Goal: Task Accomplishment & Management: Manage account settings

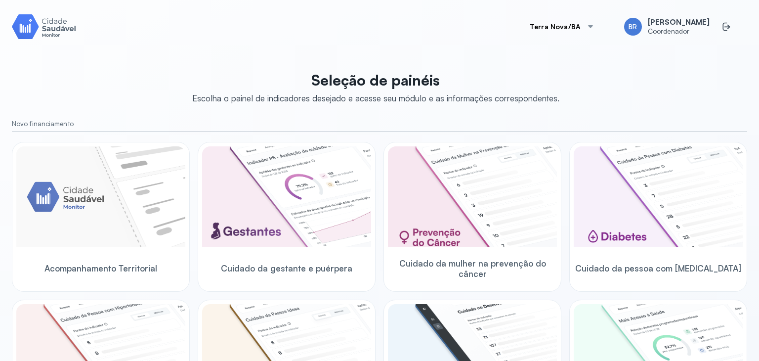
click at [569, 31] on button "Terra Nova/BA" at bounding box center [562, 27] width 88 height 20
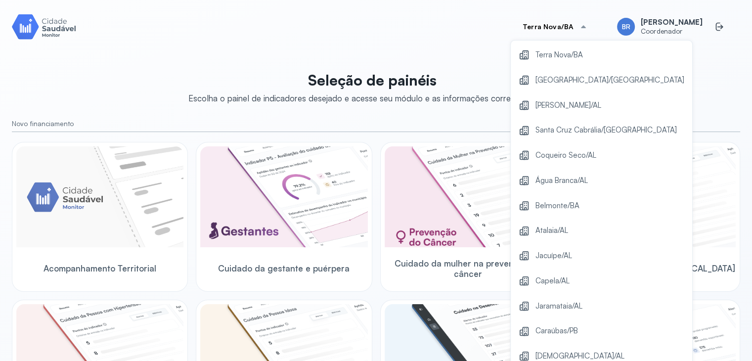
click at [560, 133] on span "Santa Cruz Cabrália/[GEOGRAPHIC_DATA]" at bounding box center [605, 130] width 141 height 13
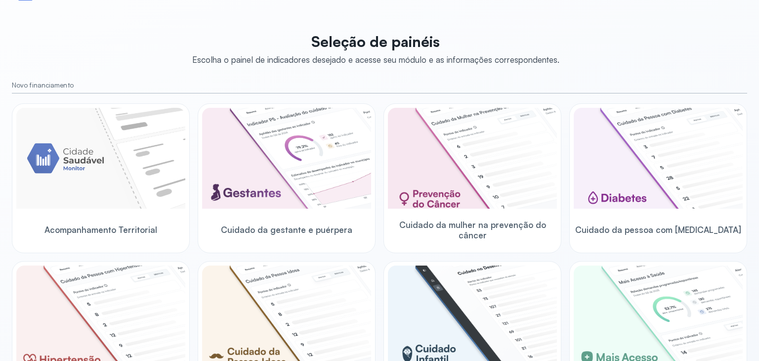
scroll to position [38, 0]
drag, startPoint x: 12, startPoint y: 86, endPoint x: 42, endPoint y: 74, distance: 31.9
click at [72, 87] on small "Novo financiamento" at bounding box center [379, 86] width 735 height 8
click at [37, 71] on div "Seleção de painéis Escolha o painel de indicadores desejado e acesse seu módulo…" at bounding box center [379, 323] width 735 height 592
click at [6, 80] on div "Santa Cruz Cabrália/BA BR Bruno Rusciolelli Administrador Seleção de painéis Es…" at bounding box center [379, 154] width 759 height 385
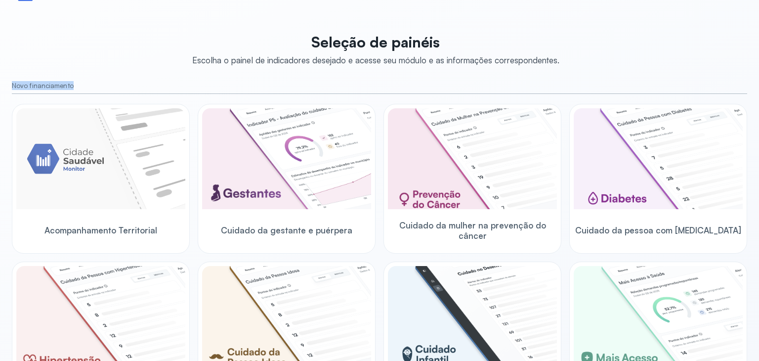
drag, startPoint x: 6, startPoint y: 84, endPoint x: 74, endPoint y: 87, distance: 68.3
click at [74, 87] on div "Santa Cruz Cabrália/BA BR Bruno Rusciolelli Administrador Seleção de painéis Es…" at bounding box center [379, 154] width 759 height 385
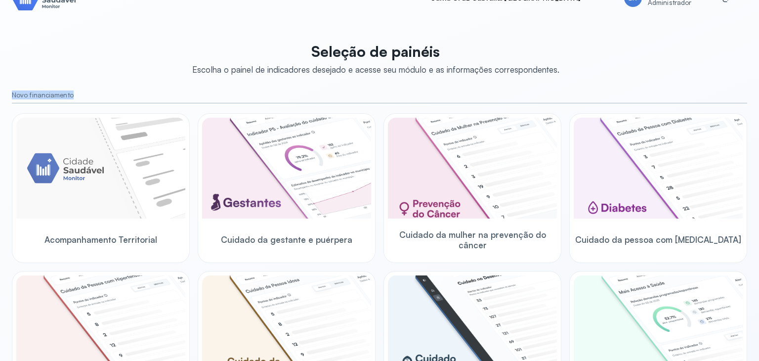
scroll to position [297, 0]
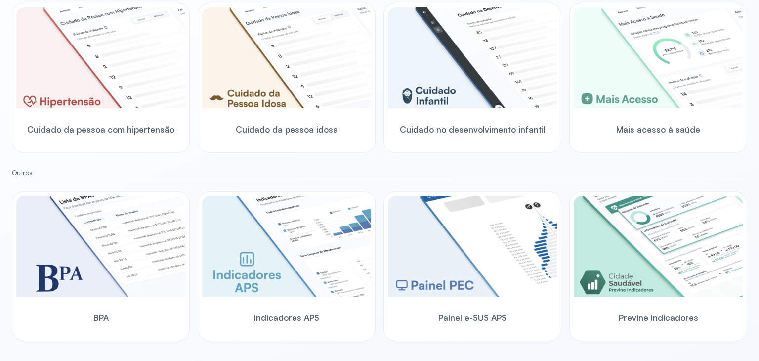
click at [119, 166] on div "Seleção de painéis Escolha o painel de indicadores desejado e acesse seu módulo…" at bounding box center [379, 65] width 735 height 592
drag, startPoint x: 13, startPoint y: 172, endPoint x: 49, endPoint y: 171, distance: 36.1
click at [49, 171] on small "Outros" at bounding box center [379, 173] width 735 height 8
click at [46, 178] on div "Outros" at bounding box center [379, 175] width 735 height 13
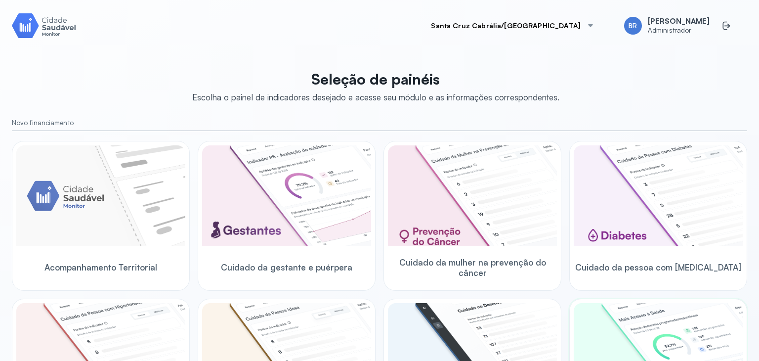
scroll to position [0, 0]
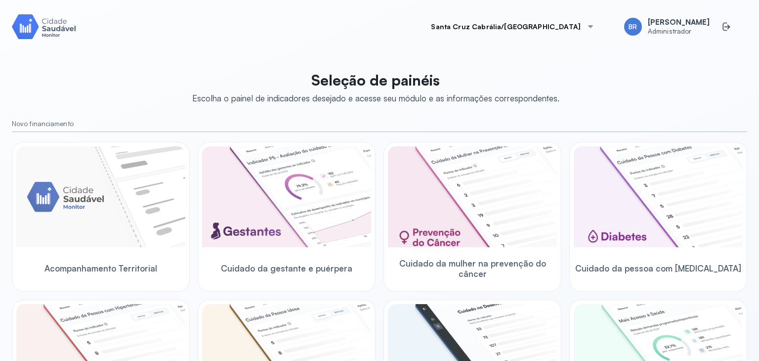
click at [135, 94] on div "Seleção de painéis Escolha o painel de indicadores desejado e acesse seu módulo…" at bounding box center [379, 361] width 735 height 592
click at [106, 225] on img at bounding box center [100, 196] width 169 height 101
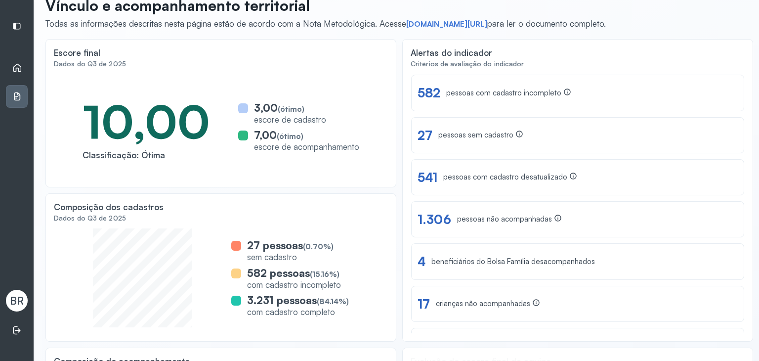
scroll to position [57, 0]
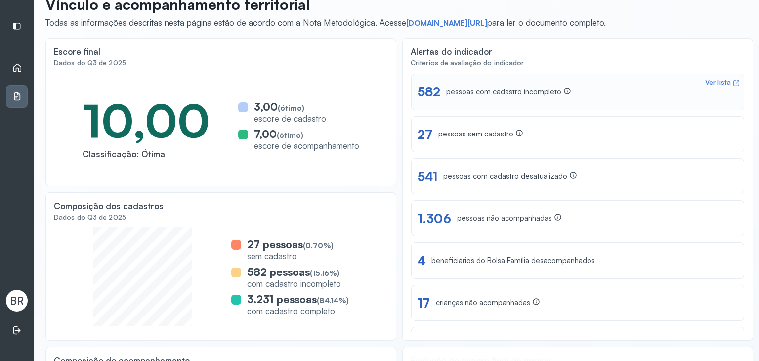
click at [596, 91] on div "Ver lista 582 pessoas com cadastro incompleto" at bounding box center [578, 91] width 320 height 15
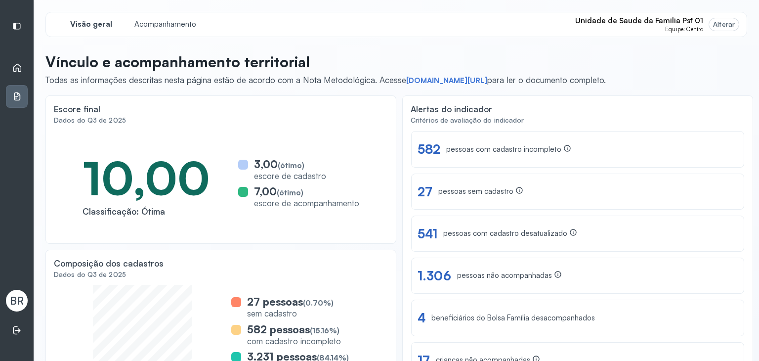
click at [2, 60] on div "Início Dashboard BR" at bounding box center [17, 180] width 34 height 361
click at [10, 70] on div "Início" at bounding box center [17, 67] width 22 height 23
click at [14, 71] on icon at bounding box center [17, 68] width 8 height 8
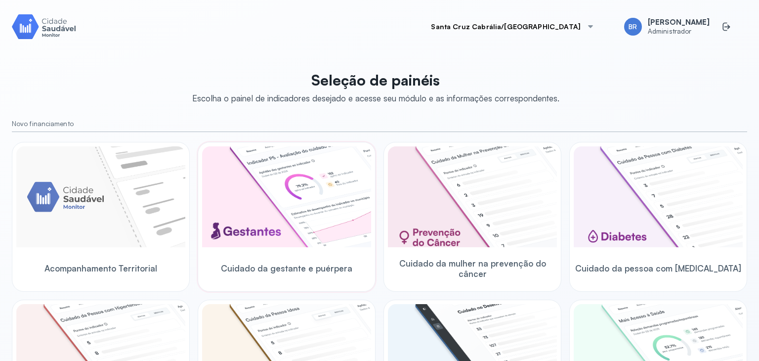
click at [282, 200] on img at bounding box center [286, 196] width 169 height 101
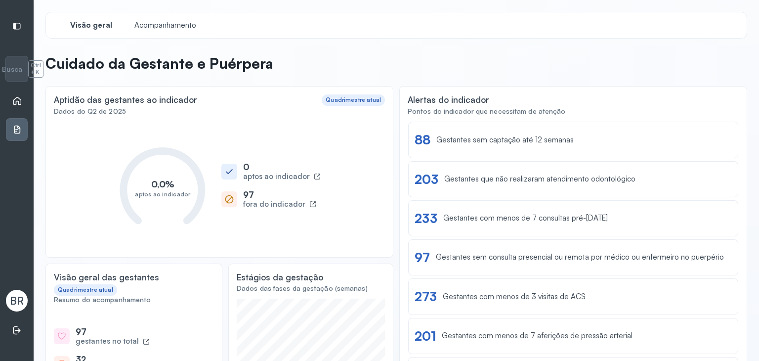
click at [138, 12] on div "Visão geral Acompanhamento" at bounding box center [396, 25] width 702 height 27
click at [148, 24] on span "Acompanhamento" at bounding box center [165, 25] width 68 height 9
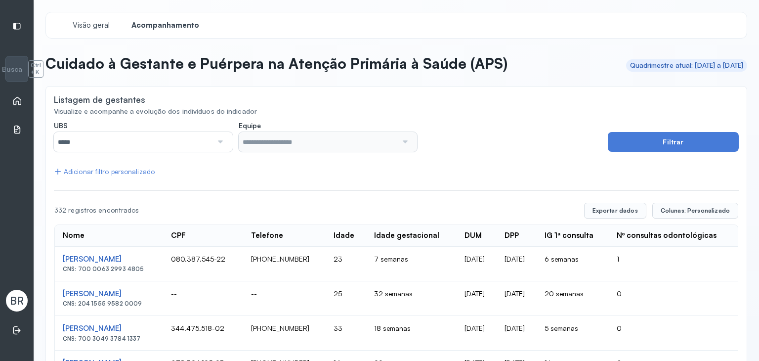
click at [366, 74] on div "Cuidado à Gestante e Puérpera na Atenção Primária à Saúde (APS)" at bounding box center [276, 65] width 462 height 22
click at [380, 111] on div "Visualize e acompanhe a evolução dos indivíduos do indicador" at bounding box center [396, 111] width 685 height 8
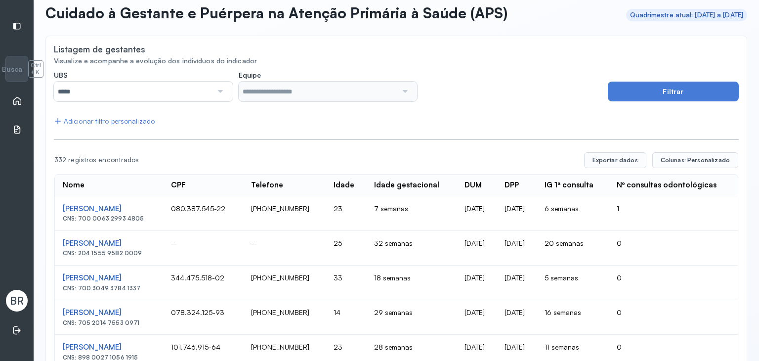
scroll to position [49, 0]
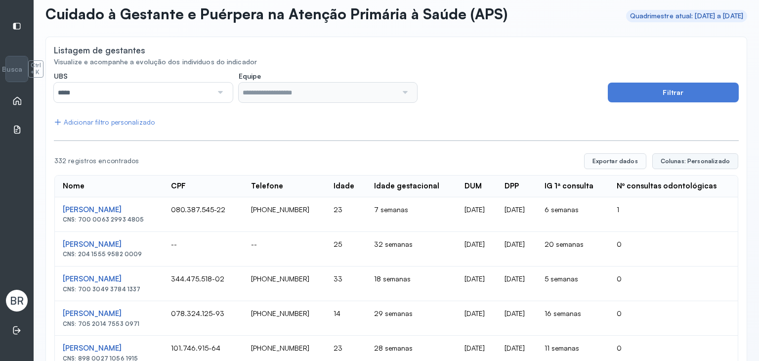
click at [701, 159] on span "Colunas: Personalizado" at bounding box center [695, 161] width 69 height 8
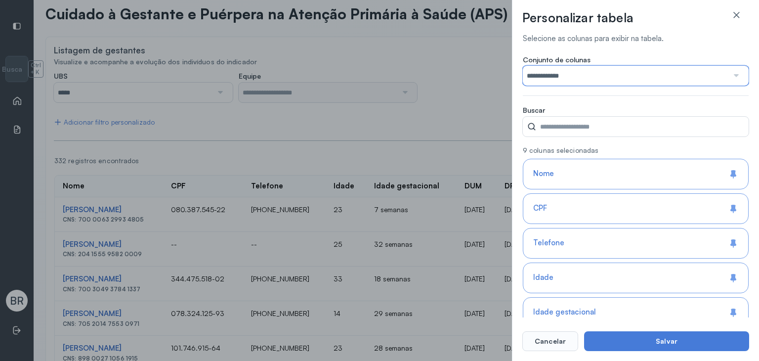
click at [591, 74] on input "**********" at bounding box center [626, 76] width 206 height 20
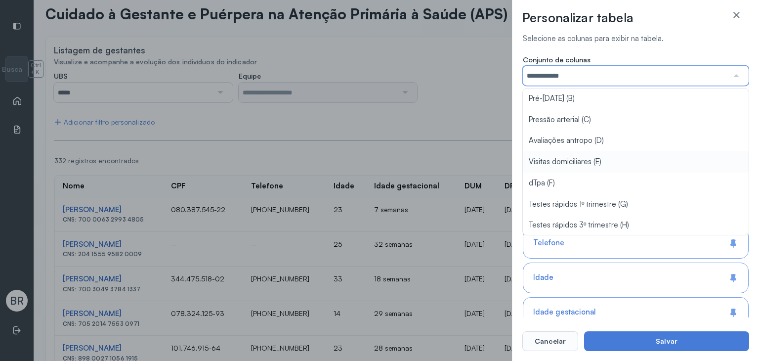
scroll to position [43, 0]
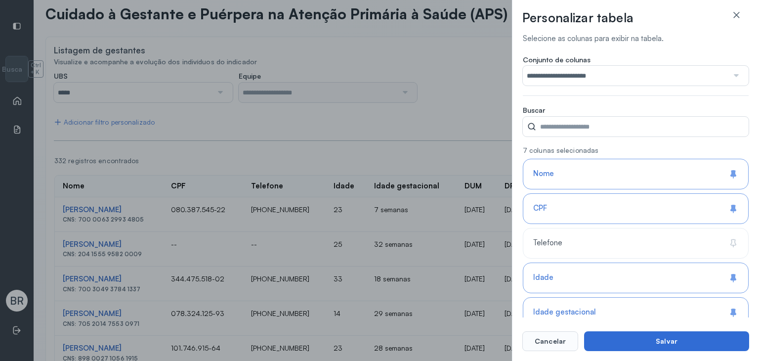
click at [630, 343] on button "Salvar" at bounding box center [666, 341] width 165 height 20
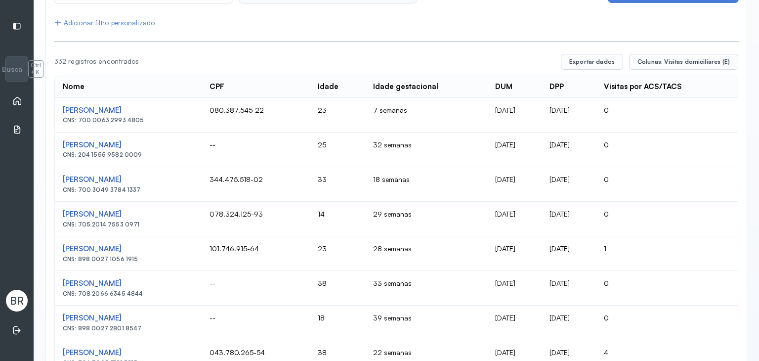
scroll to position [148, 0]
click at [13, 104] on icon at bounding box center [17, 101] width 10 height 10
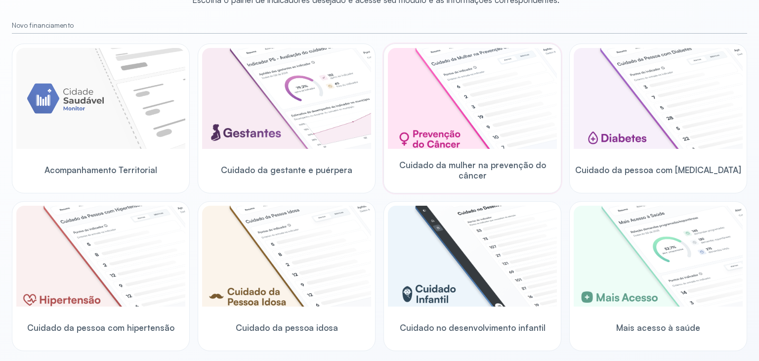
scroll to position [99, 0]
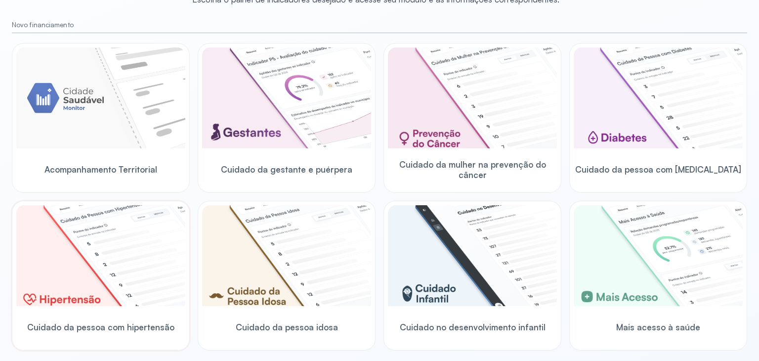
click at [124, 256] on img at bounding box center [100, 255] width 169 height 101
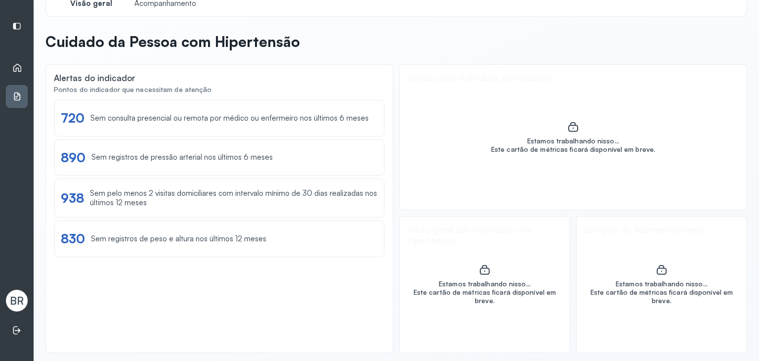
scroll to position [26, 0]
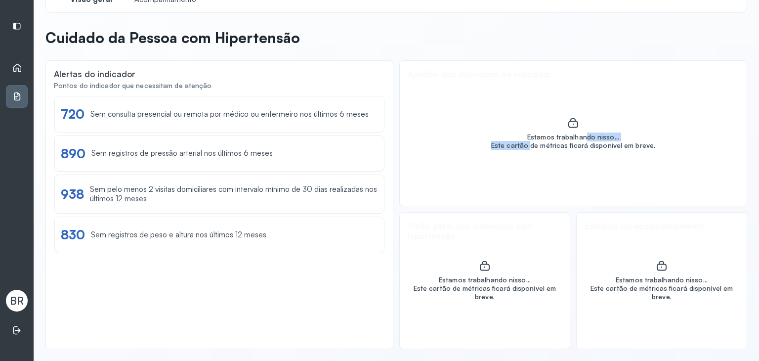
drag, startPoint x: 526, startPoint y: 141, endPoint x: 580, endPoint y: 139, distance: 53.4
click at [580, 139] on div "Estamos trabalhando nisso... Este cartão de métricas ficará disponível em breve." at bounding box center [573, 141] width 164 height 17
click at [496, 155] on div "Estamos trabalhando nisso... Este cartão de métricas ficará disponível em breve." at bounding box center [573, 133] width 347 height 145
drag, startPoint x: 519, startPoint y: 137, endPoint x: 635, endPoint y: 146, distance: 116.0
click at [646, 148] on div "Estamos trabalhando nisso... Este cartão de métricas ficará disponível em breve." at bounding box center [573, 133] width 347 height 145
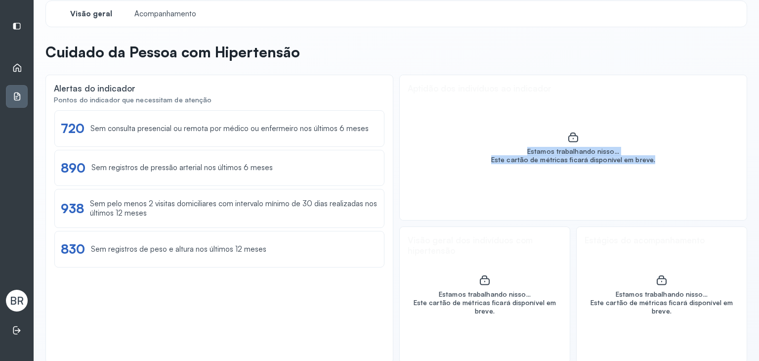
scroll to position [0, 0]
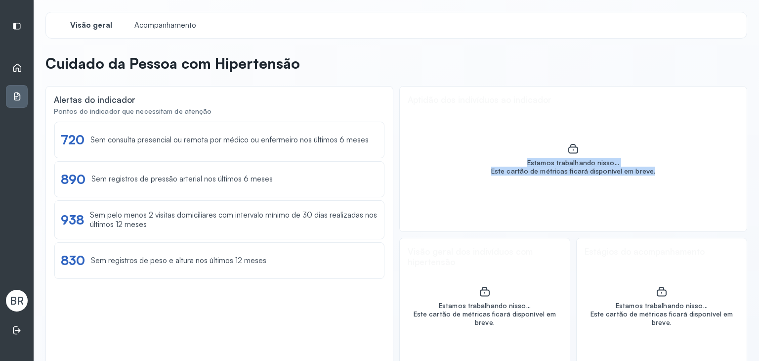
click at [16, 65] on icon at bounding box center [17, 68] width 10 height 10
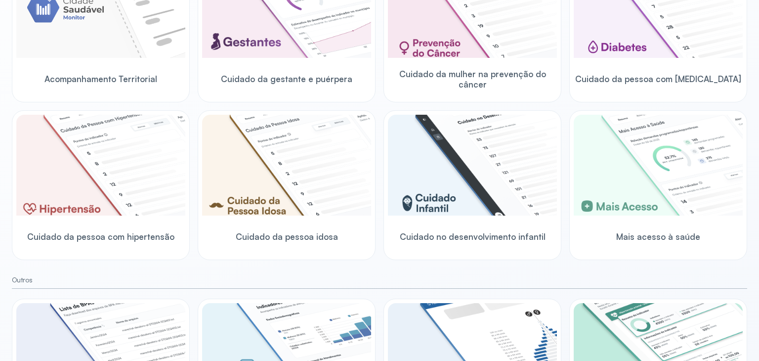
scroll to position [297, 0]
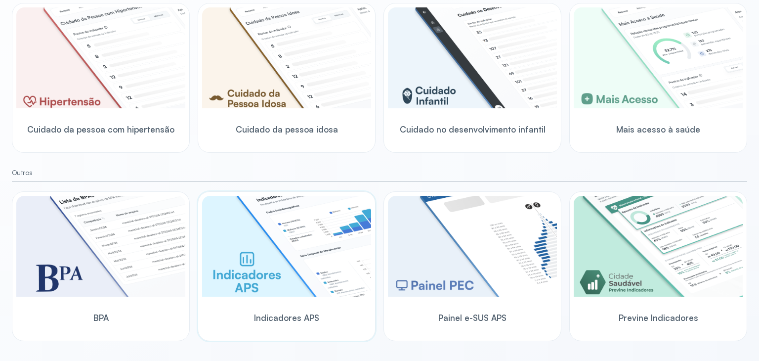
click at [272, 246] on img at bounding box center [286, 246] width 169 height 101
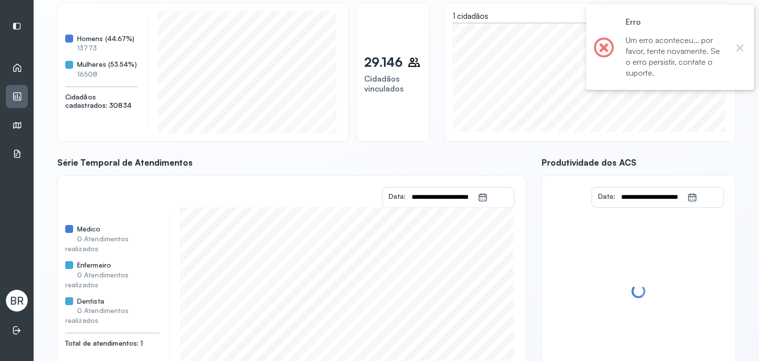
scroll to position [133, 0]
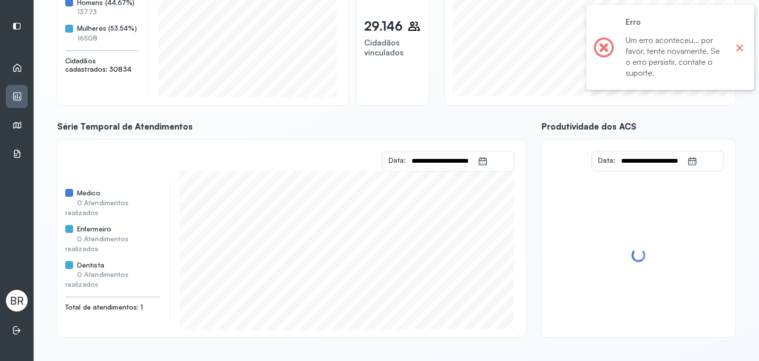
click at [735, 49] on button "×" at bounding box center [739, 47] width 13 height 13
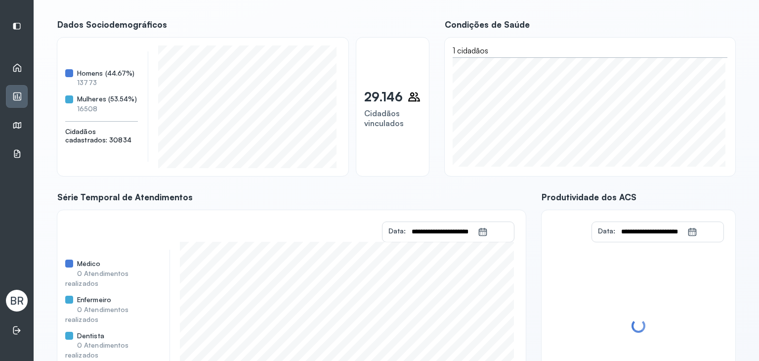
scroll to position [0, 0]
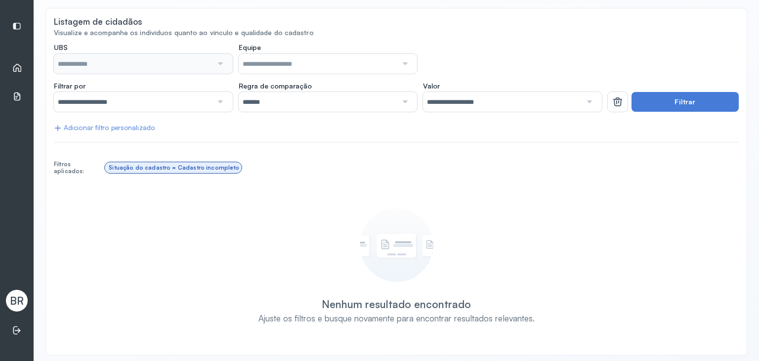
scroll to position [95, 0]
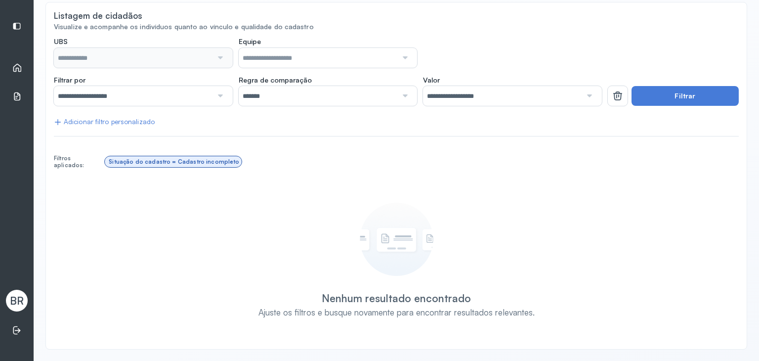
type input "**********"
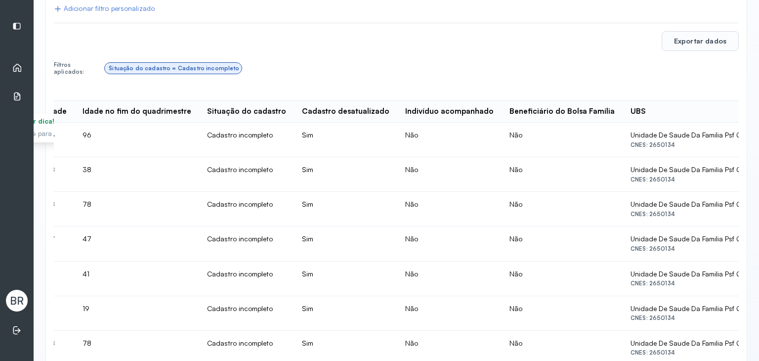
scroll to position [0, 194]
drag, startPoint x: 348, startPoint y: 129, endPoint x: 361, endPoint y: 131, distance: 13.5
click at [397, 131] on td "Não" at bounding box center [449, 140] width 104 height 35
click at [397, 138] on td "Não" at bounding box center [449, 140] width 104 height 35
click at [501, 120] on th "Indivíduo acompanhado" at bounding box center [561, 112] width 121 height 22
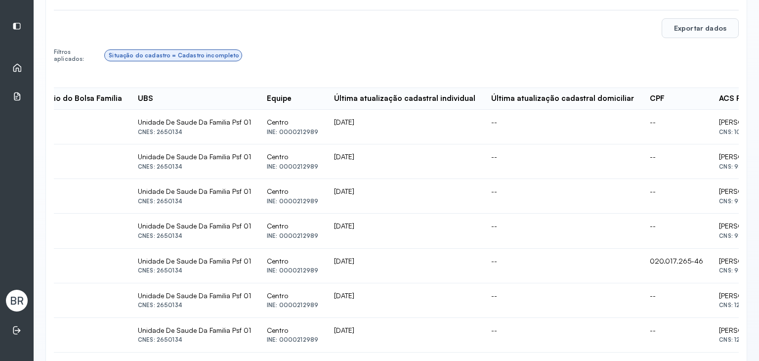
scroll to position [221, 0]
drag, startPoint x: 620, startPoint y: 120, endPoint x: 674, endPoint y: 121, distance: 53.4
click at [711, 121] on td "Roberto Gusmao Pereira CNS: 107 3740 3230 0004" at bounding box center [758, 126] width 95 height 35
click at [667, 126] on div at bounding box center [667, 126] width 0 height 0
click at [719, 125] on div "Roberto Gusmao Pereira" at bounding box center [758, 121] width 79 height 9
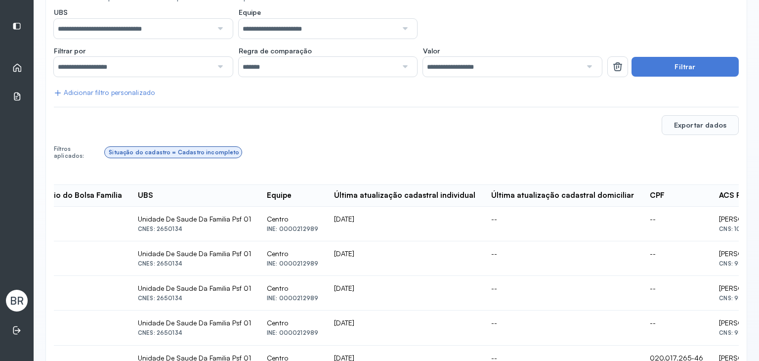
scroll to position [123, 0]
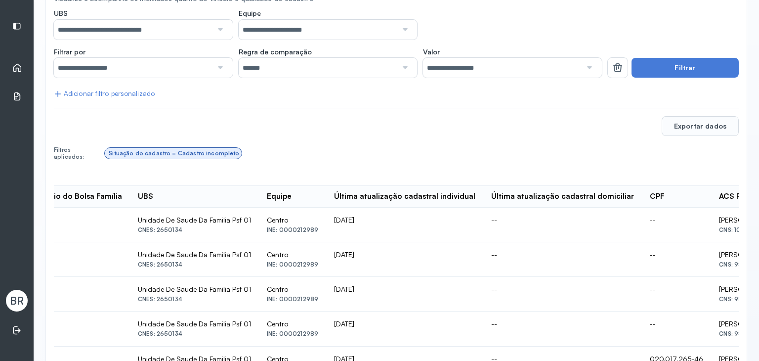
drag, startPoint x: 699, startPoint y: 228, endPoint x: 637, endPoint y: 234, distance: 62.1
click at [711, 234] on td "Roberto Gusmao Pereira CNS: 107 3740 3230 0004" at bounding box center [758, 225] width 95 height 35
copy div "107 3740 3230 0004"
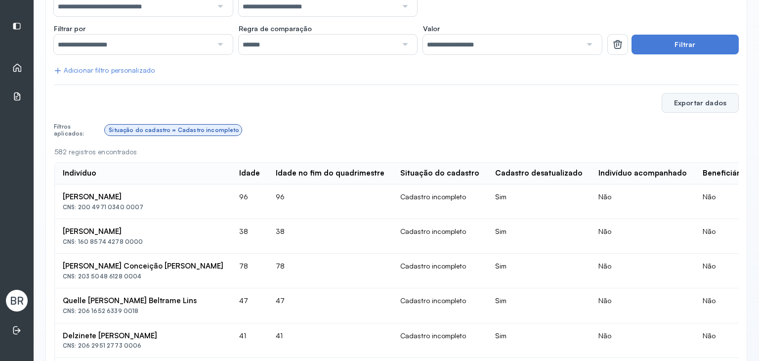
scroll to position [147, 0]
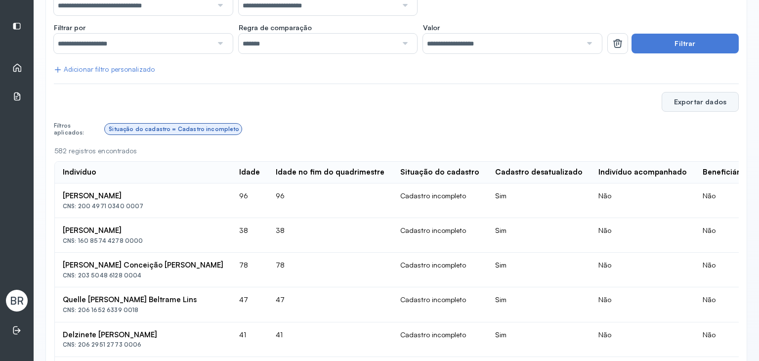
click at [684, 103] on button "Exportar dados" at bounding box center [700, 102] width 77 height 20
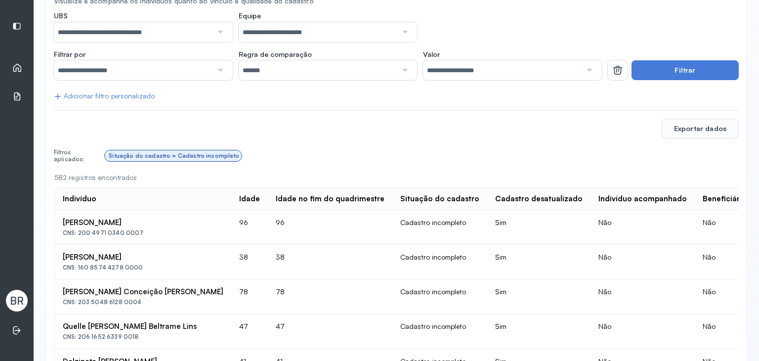
scroll to position [48, 0]
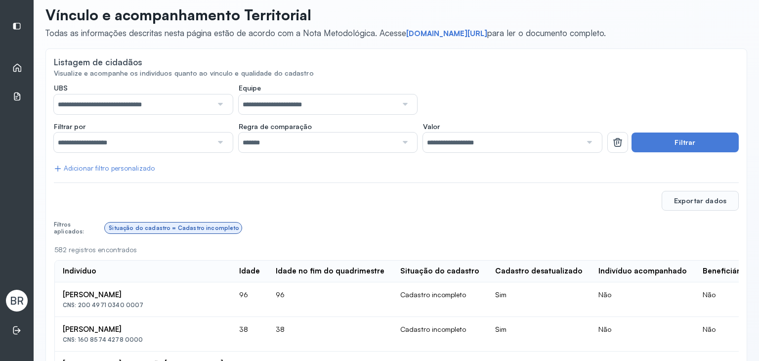
click at [80, 170] on div "Adicionar filtro personalizado" at bounding box center [104, 168] width 101 height 8
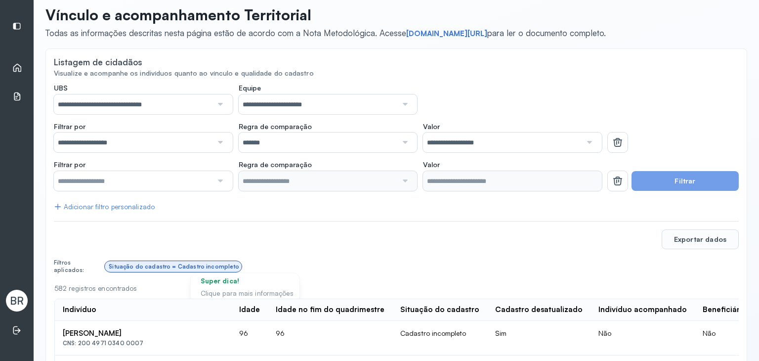
click at [93, 181] on input "text" at bounding box center [133, 181] width 159 height 20
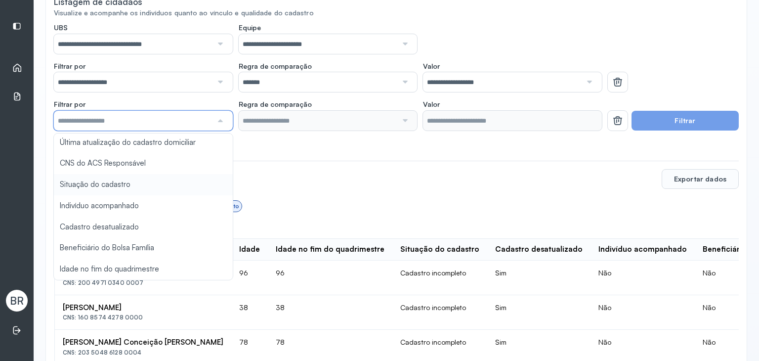
scroll to position [109, 0]
type input "*******"
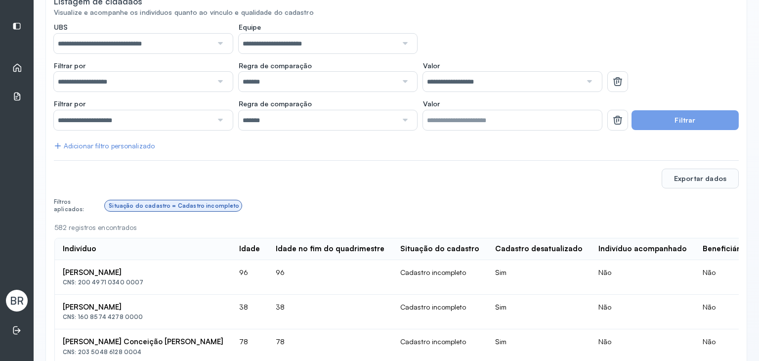
click at [298, 116] on input "*******" at bounding box center [318, 120] width 159 height 20
drag, startPoint x: 298, startPoint y: 140, endPoint x: 488, endPoint y: 142, distance: 190.3
click at [484, 114] on input "Valor" at bounding box center [512, 120] width 179 height 20
paste input "**********"
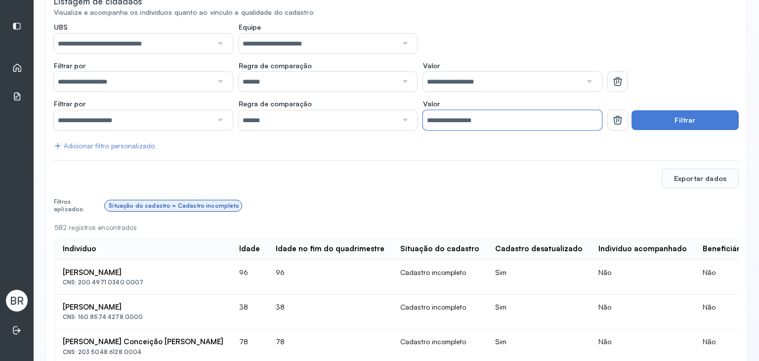
drag, startPoint x: 433, startPoint y: 121, endPoint x: 461, endPoint y: 113, distance: 28.3
click at [434, 121] on input "**********" at bounding box center [512, 120] width 179 height 20
type input "**********"
click at [670, 118] on button "Filtrar" at bounding box center [685, 120] width 107 height 20
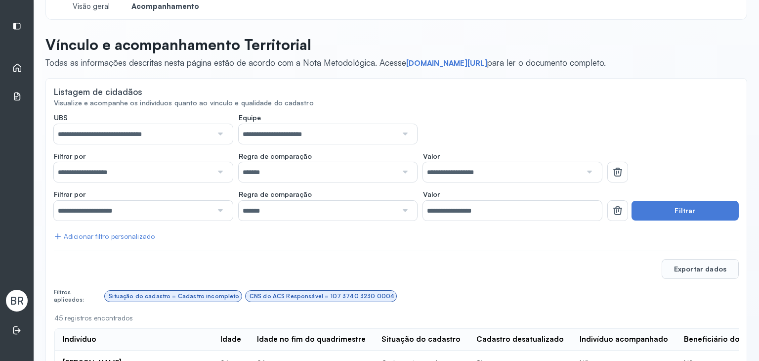
scroll to position [0, 0]
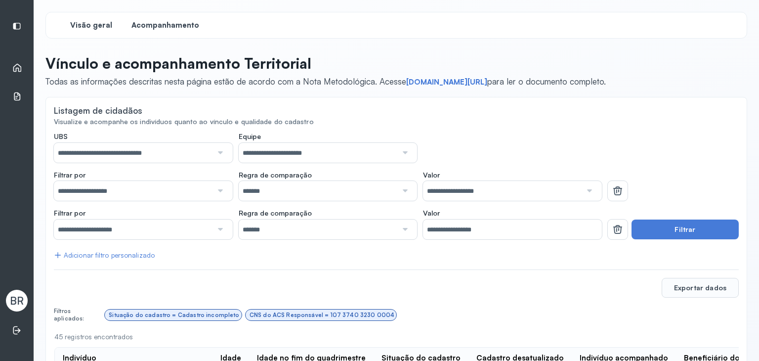
click at [89, 26] on span "Visão geral" at bounding box center [91, 25] width 42 height 9
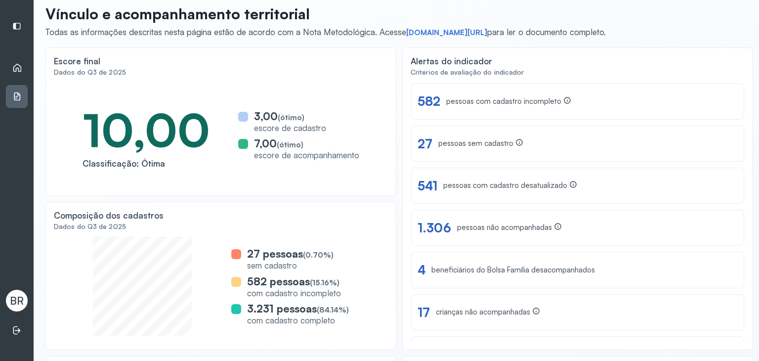
scroll to position [49, 0]
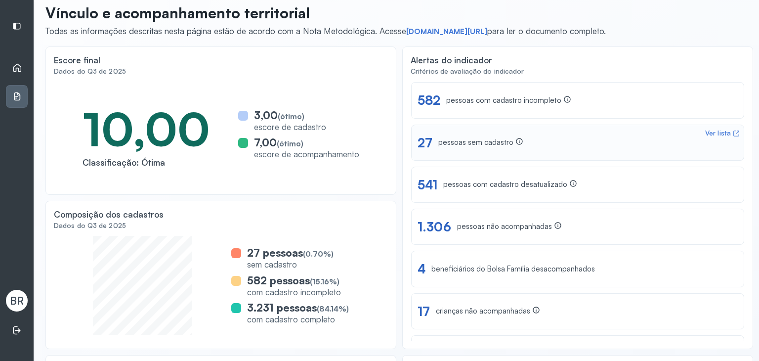
click at [529, 136] on div "Ver lista 27 pessoas sem cadastro" at bounding box center [578, 142] width 320 height 15
click at [471, 179] on div "pessoas com cadastro desatualizado" at bounding box center [510, 184] width 134 height 10
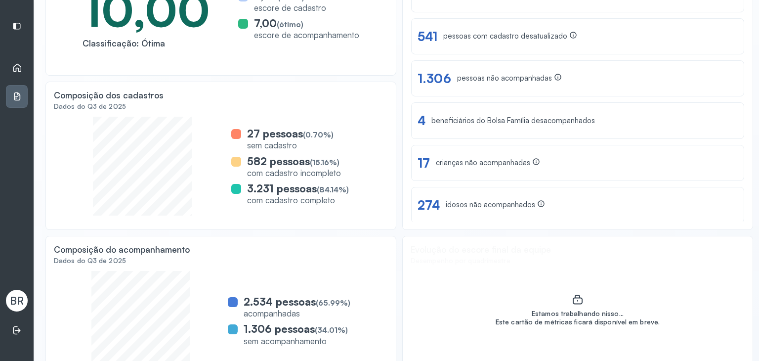
scroll to position [191, 0]
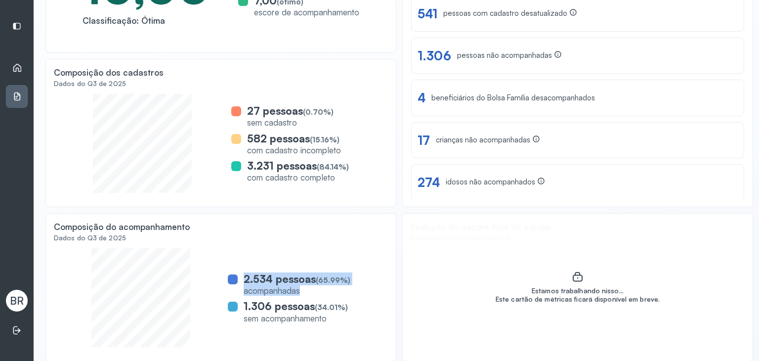
drag, startPoint x: 305, startPoint y: 291, endPoint x: 240, endPoint y: 273, distance: 68.2
click at [240, 272] on div "2.534 pessoas (65.99%) acompanhadas" at bounding box center [289, 284] width 123 height 24
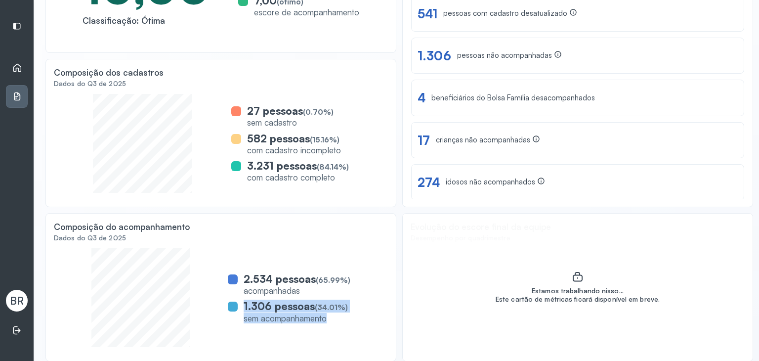
drag, startPoint x: 336, startPoint y: 319, endPoint x: 242, endPoint y: 297, distance: 96.9
click at [242, 297] on div "2.534 pessoas (65.99%) acompanhadas 1.306 pessoas (34.01%) sem acompanhamento" at bounding box center [289, 297] width 123 height 59
click at [402, 207] on div "Composição do acompanhamento Dados do Q3 de 2025 2.534 pessoas (65.99%) acompan…" at bounding box center [577, 56] width 351 height 302
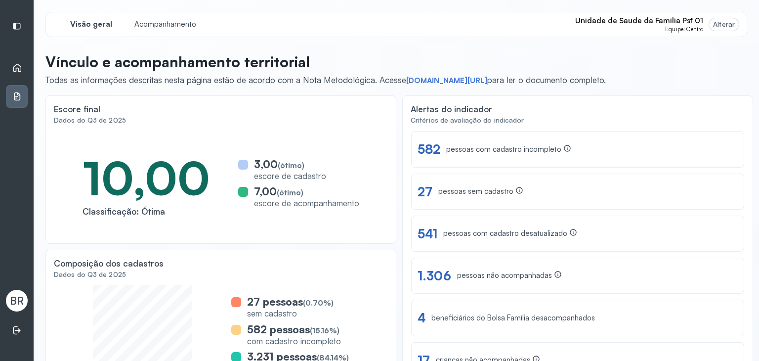
scroll to position [0, 0]
drag, startPoint x: 575, startPoint y: 22, endPoint x: 490, endPoint y: 8, distance: 86.6
click at [542, 16] on div "Visão geral Acompanhamento Unidade de Saude da Familia Psf 01 Equipe: Centro Al…" at bounding box center [396, 24] width 702 height 25
drag, startPoint x: 368, startPoint y: 11, endPoint x: 359, endPoint y: 15, distance: 10.0
click at [368, 12] on div "Visão geral Acompanhamento Unidade de Saude da Familia Psf 01 Equipe: Centro Al…" at bounding box center [396, 24] width 702 height 25
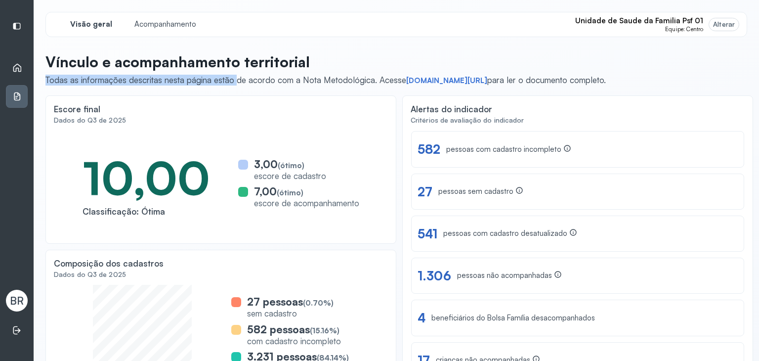
drag, startPoint x: 44, startPoint y: 82, endPoint x: 238, endPoint y: 87, distance: 193.8
click at [238, 87] on div "Visão geral Acompanhamento Unidade de Saude da Familia Psf 01 Equipe: Centro Al…" at bounding box center [397, 192] width 726 height 385
click at [290, 91] on div "Visão geral Acompanhamento Unidade de Saude da Familia Psf 01 Equipe: Centro Al…" at bounding box center [396, 192] width 702 height 361
click at [427, 80] on link "short.sysvale.com/d2qs1" at bounding box center [446, 81] width 81 height 10
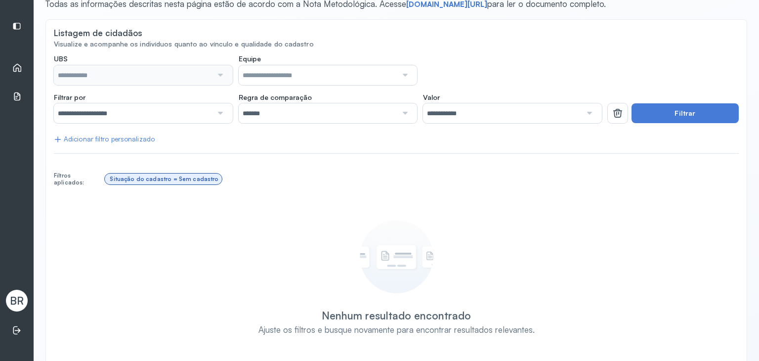
scroll to position [95, 0]
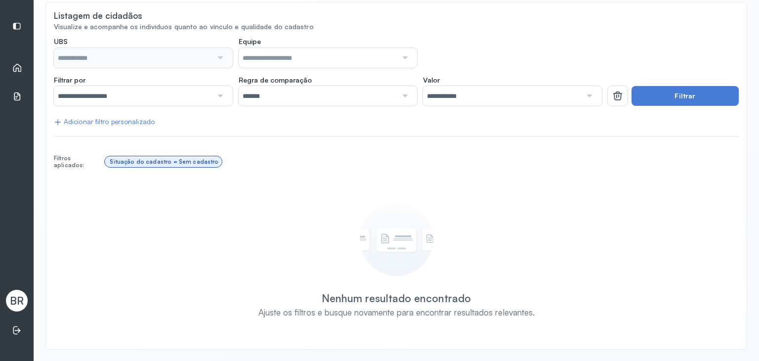
type input "**********"
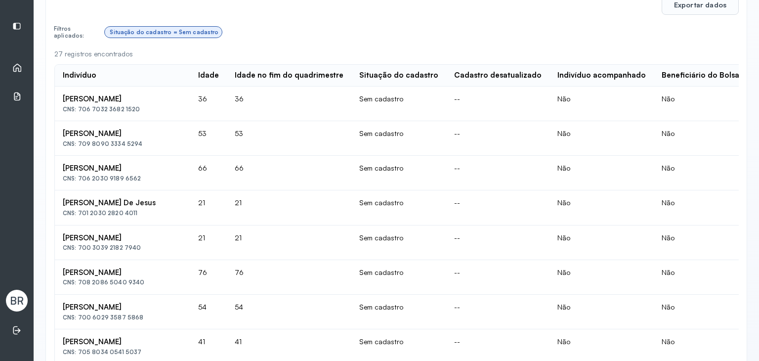
scroll to position [245, 0]
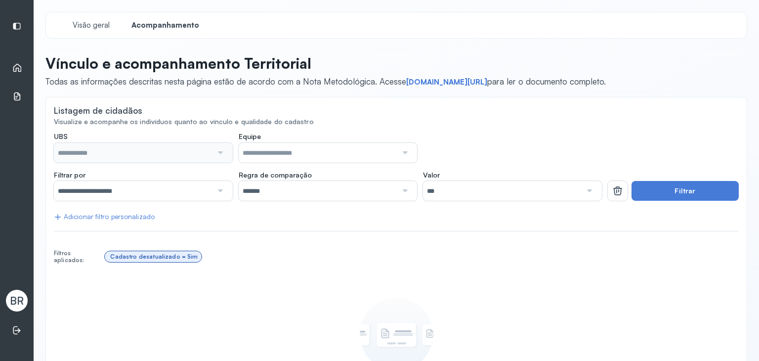
type input "**********"
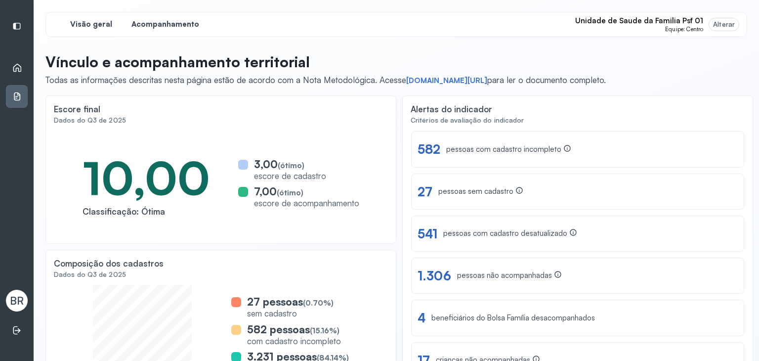
click at [163, 24] on span "Acompanhamento" at bounding box center [165, 24] width 68 height 9
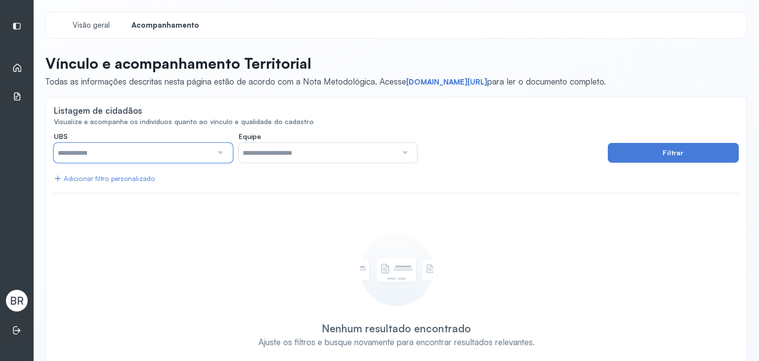
click at [111, 149] on input "text" at bounding box center [133, 153] width 159 height 20
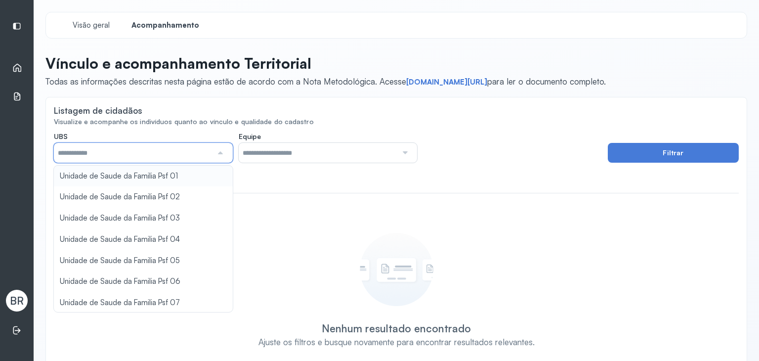
type input "*****"
drag, startPoint x: 178, startPoint y: 177, endPoint x: 199, endPoint y: 174, distance: 21.0
click at [178, 177] on div "**********" at bounding box center [396, 251] width 685 height 239
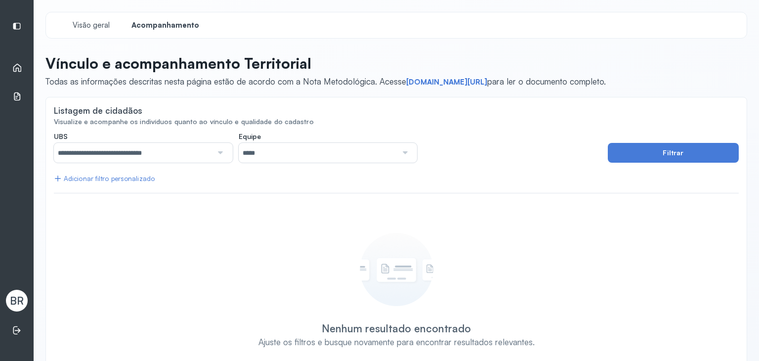
click at [279, 146] on input "*****" at bounding box center [318, 153] width 159 height 20
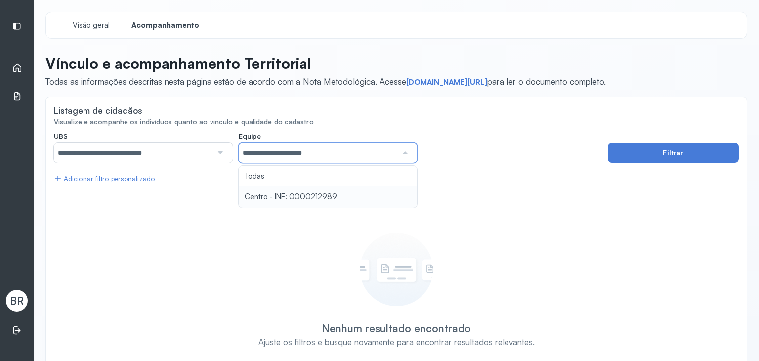
click at [308, 194] on div "**********" at bounding box center [396, 251] width 685 height 239
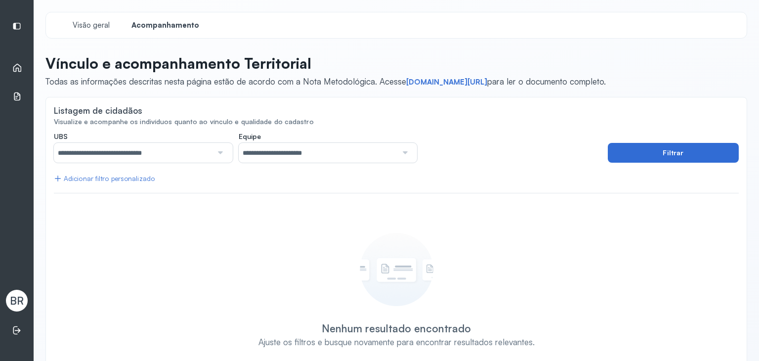
click at [635, 145] on button "Filtrar" at bounding box center [673, 153] width 131 height 20
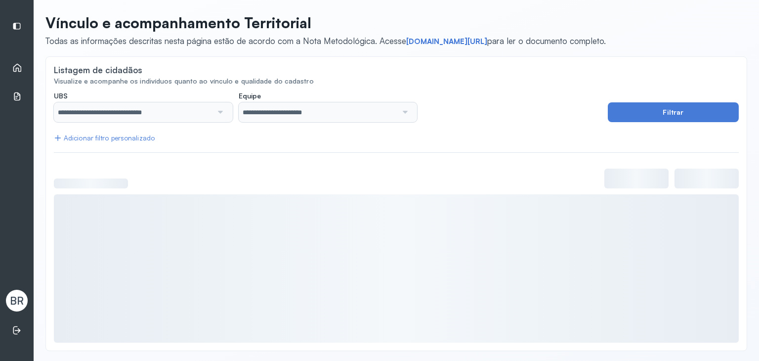
scroll to position [42, 0]
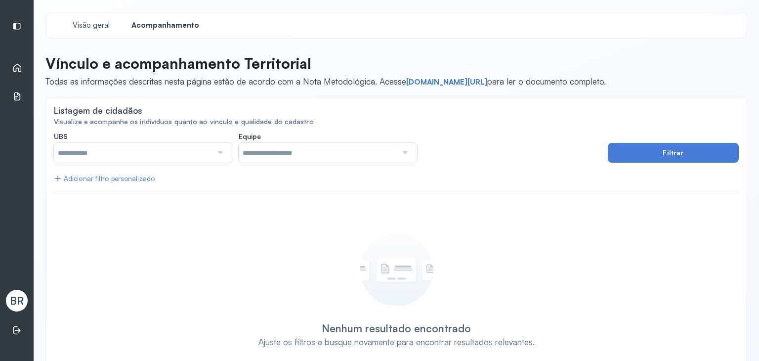
scroll to position [30, 0]
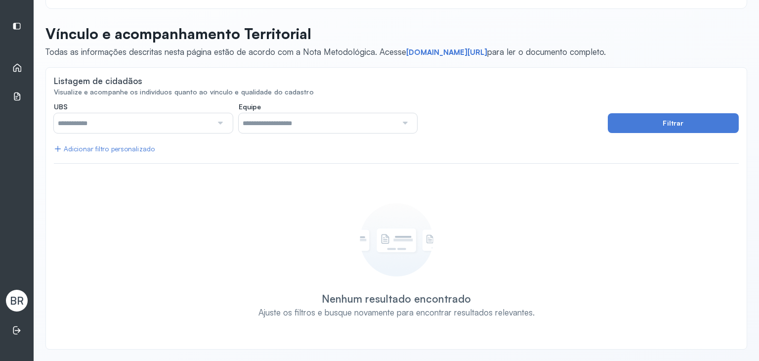
click at [95, 128] on input "text" at bounding box center [133, 123] width 159 height 20
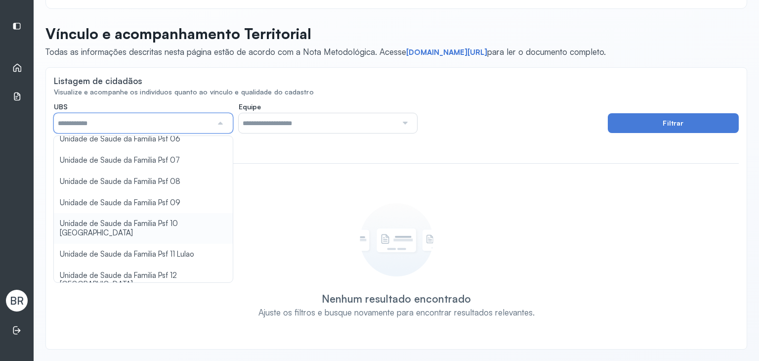
scroll to position [117, 0]
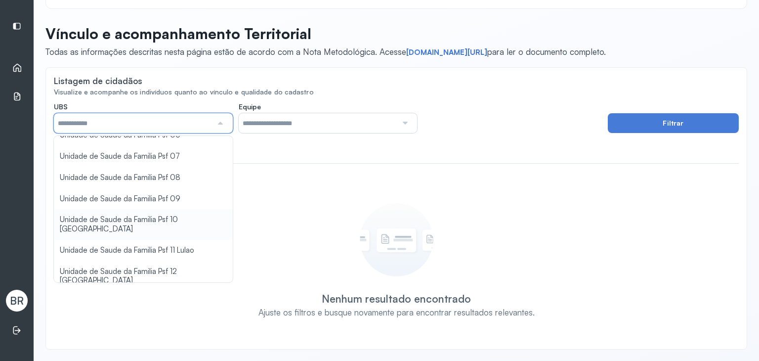
type input "*****"
click at [162, 215] on div "**********" at bounding box center [396, 221] width 685 height 239
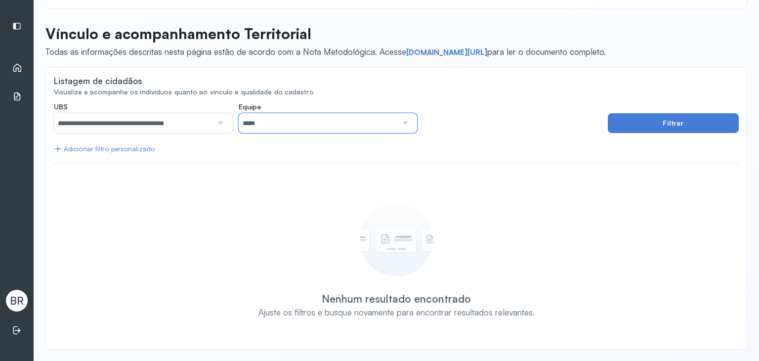
click at [299, 123] on input "*****" at bounding box center [318, 123] width 159 height 20
click at [459, 192] on div "**********" at bounding box center [396, 221] width 685 height 239
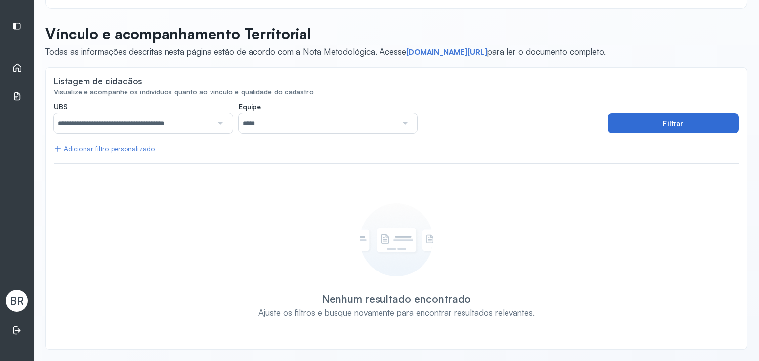
click at [669, 125] on button "Filtrar" at bounding box center [673, 123] width 131 height 20
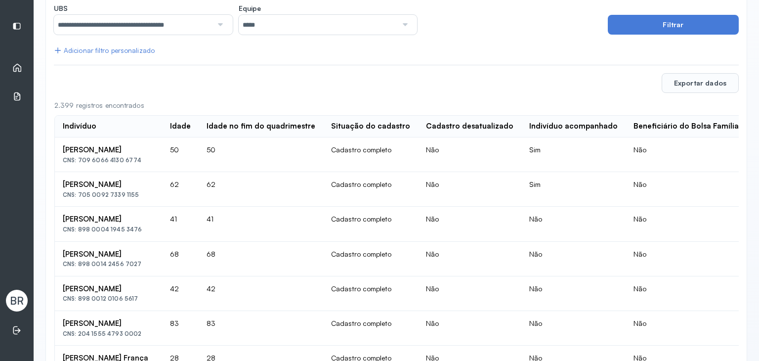
scroll to position [128, 0]
drag, startPoint x: 67, startPoint y: 125, endPoint x: 104, endPoint y: 125, distance: 37.6
click at [104, 125] on div "Indivíduo" at bounding box center [108, 125] width 91 height 9
drag, startPoint x: 128, startPoint y: 150, endPoint x: 160, endPoint y: 150, distance: 31.6
click at [128, 150] on div "Arlete Lopes De Oliveira Santana Dos Santos" at bounding box center [108, 149] width 91 height 9
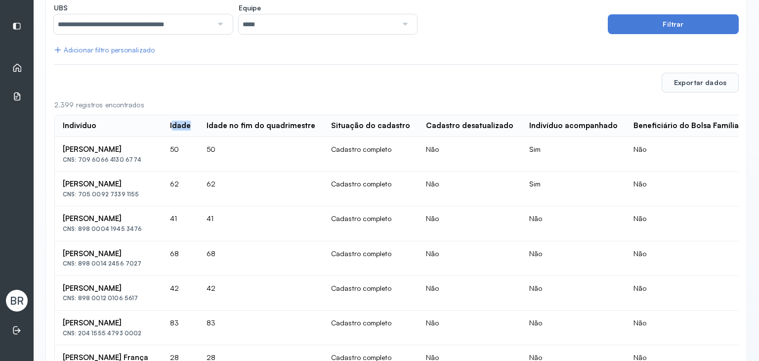
click at [274, 127] on div "Idade no fim do quadrimestre" at bounding box center [261, 125] width 109 height 9
drag, startPoint x: 266, startPoint y: 123, endPoint x: 369, endPoint y: 118, distance: 102.4
click at [369, 118] on th "Idade no fim do quadrimestre" at bounding box center [370, 126] width 95 height 22
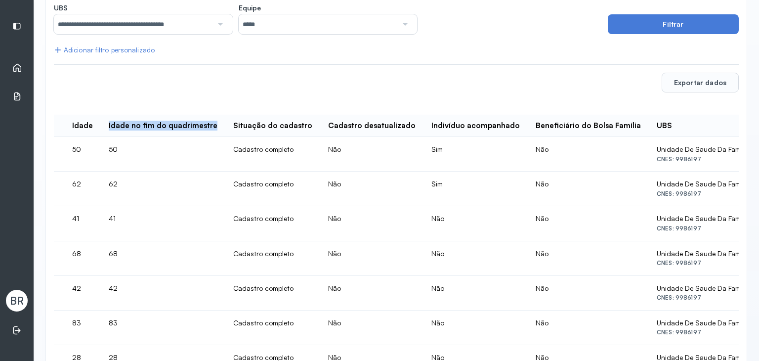
scroll to position [0, 103]
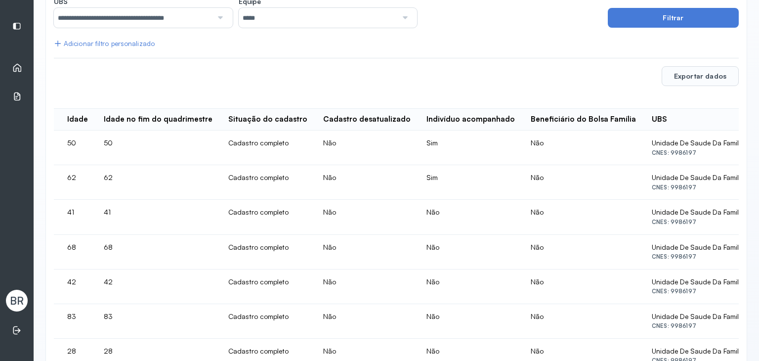
click at [310, 150] on td "Cadastro completo" at bounding box center [267, 147] width 95 height 35
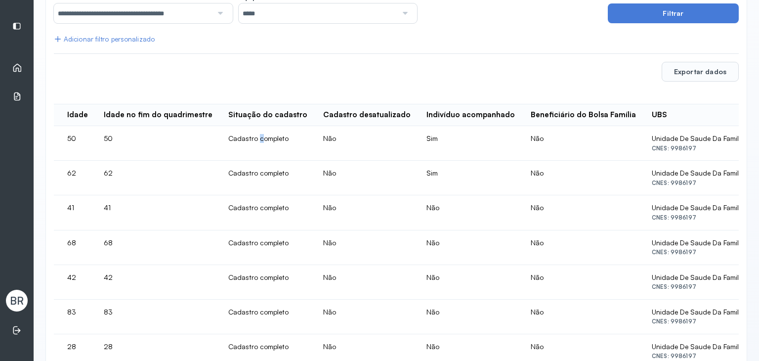
scroll to position [140, 0]
click at [315, 140] on td "Cadastro completo" at bounding box center [267, 143] width 95 height 35
drag, startPoint x: 389, startPoint y: 116, endPoint x: 431, endPoint y: 119, distance: 42.2
click at [439, 119] on th "Cadastro desatualizado" at bounding box center [471, 115] width 104 height 22
click at [419, 124] on th "Cadastro desatualizado" at bounding box center [471, 115] width 104 height 22
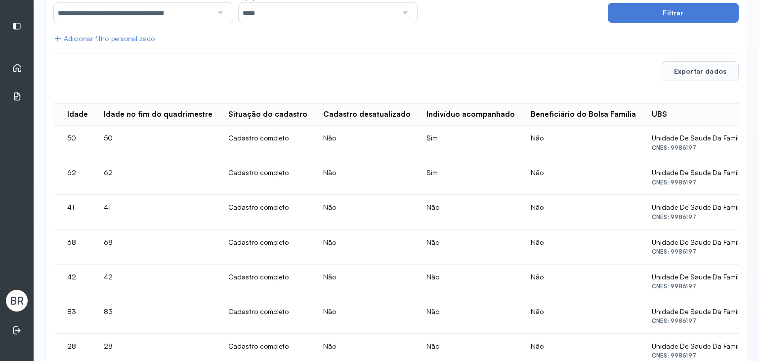
click at [393, 158] on td "Não" at bounding box center [366, 143] width 103 height 35
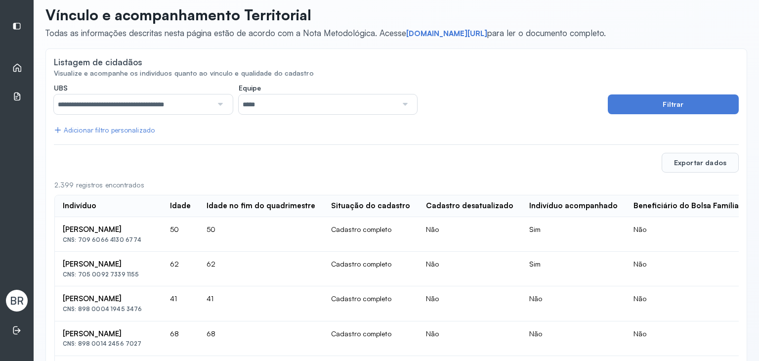
scroll to position [49, 0]
drag, startPoint x: 54, startPoint y: 184, endPoint x: 72, endPoint y: 183, distance: 17.8
click at [72, 183] on div "2.399 registros encontrados" at bounding box center [396, 184] width 684 height 8
click at [134, 184] on div "2.399 registros encontrados" at bounding box center [396, 184] width 684 height 8
click at [102, 128] on div "Adicionar filtro personalizado" at bounding box center [104, 130] width 101 height 8
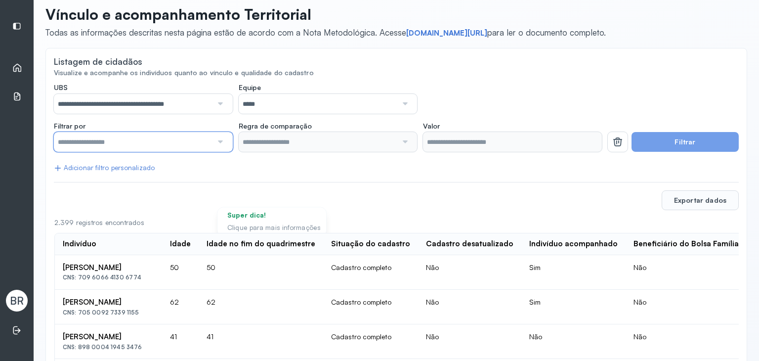
click at [109, 143] on input "text" at bounding box center [133, 142] width 159 height 20
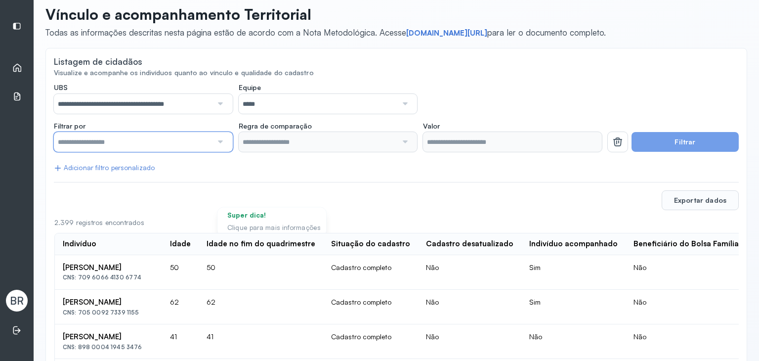
click at [101, 143] on input "text" at bounding box center [133, 142] width 159 height 20
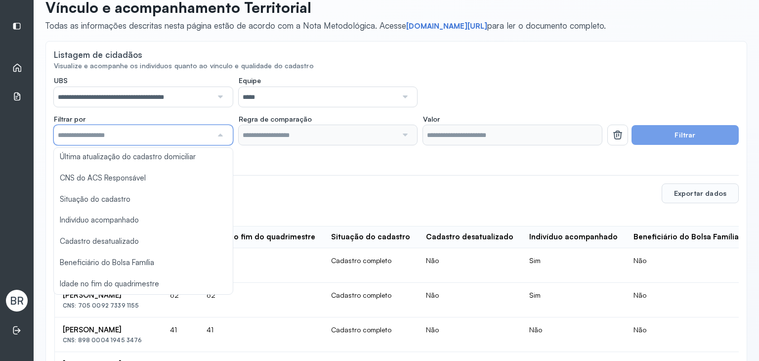
scroll to position [56, 0]
type input "*******"
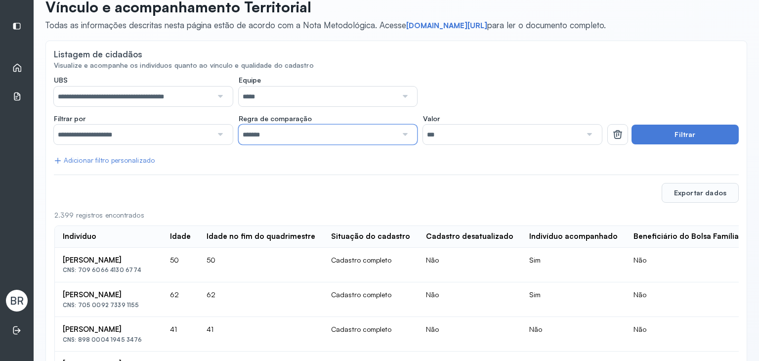
click at [262, 133] on input "*******" at bounding box center [318, 135] width 159 height 20
click at [265, 132] on input "*******" at bounding box center [318, 135] width 159 height 20
drag, startPoint x: 471, startPoint y: 131, endPoint x: 473, endPoint y: 147, distance: 15.9
click at [471, 131] on input "***" at bounding box center [502, 135] width 159 height 20
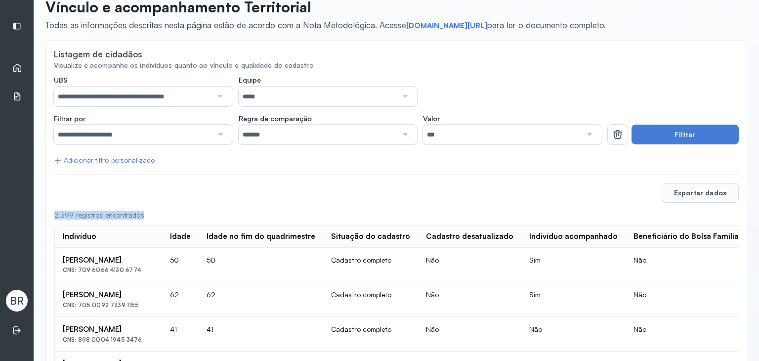
drag, startPoint x: 51, startPoint y: 215, endPoint x: 144, endPoint y: 209, distance: 93.6
click at [537, 201] on div "Exportar dados" at bounding box center [396, 193] width 685 height 20
click at [682, 135] on button "Filtrar" at bounding box center [685, 135] width 107 height 20
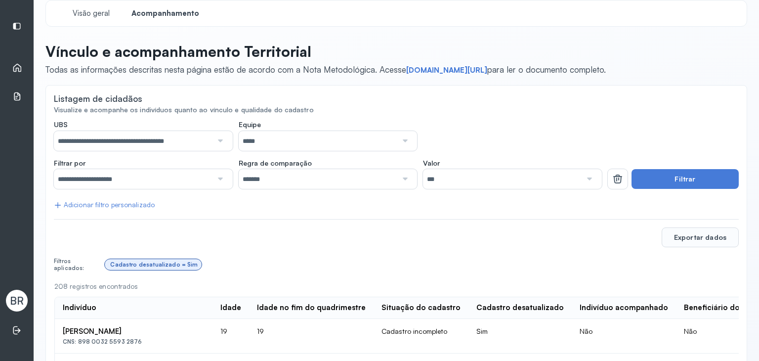
scroll to position [0, 0]
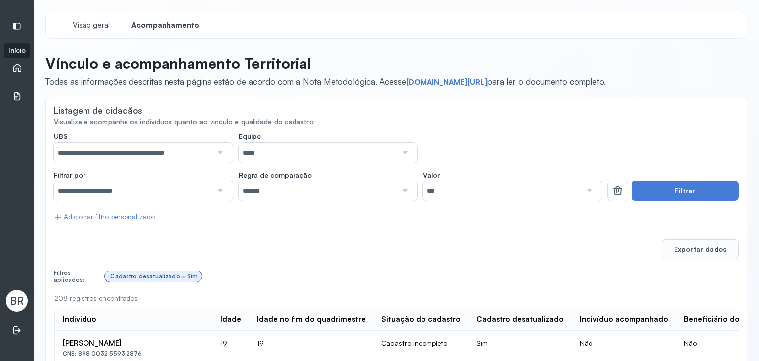
click at [18, 68] on icon at bounding box center [17, 68] width 10 height 10
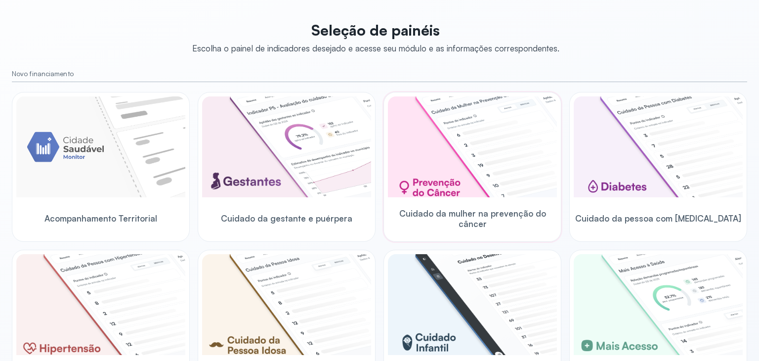
scroll to position [49, 0]
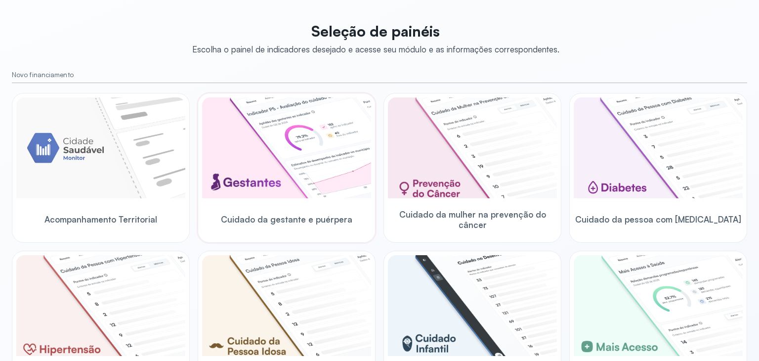
click at [283, 157] on img at bounding box center [286, 147] width 169 height 101
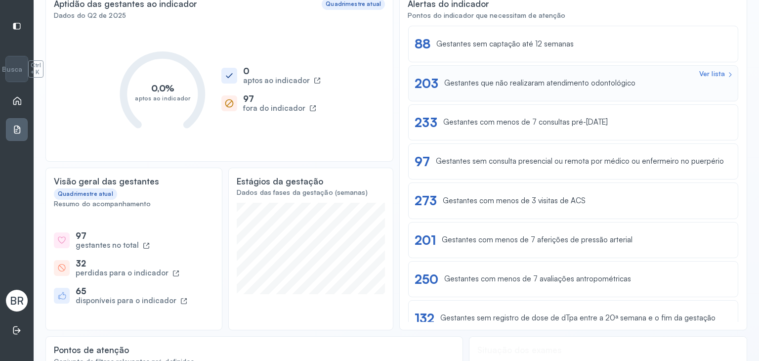
scroll to position [96, 0]
click at [475, 82] on div "Gestantes que não realizaram atendimento odontológico" at bounding box center [539, 82] width 191 height 9
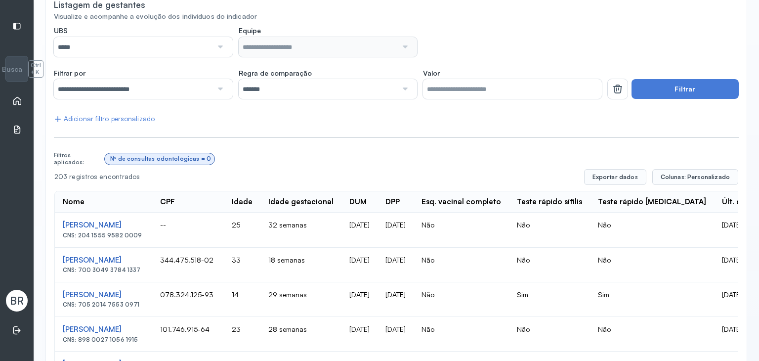
scroll to position [95, 0]
click at [679, 178] on span "Colunas: Personalizado" at bounding box center [695, 177] width 69 height 8
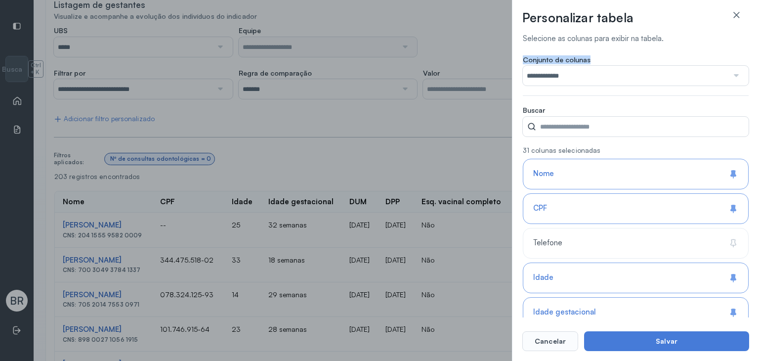
drag, startPoint x: 521, startPoint y: 61, endPoint x: 600, endPoint y: 54, distance: 79.4
click at [600, 55] on div "**********" at bounding box center [635, 180] width 247 height 361
click at [594, 41] on div at bounding box center [594, 41] width 0 height 0
click at [559, 34] on div "**********" at bounding box center [635, 176] width 227 height 284
click at [566, 70] on input "**********" at bounding box center [626, 76] width 206 height 20
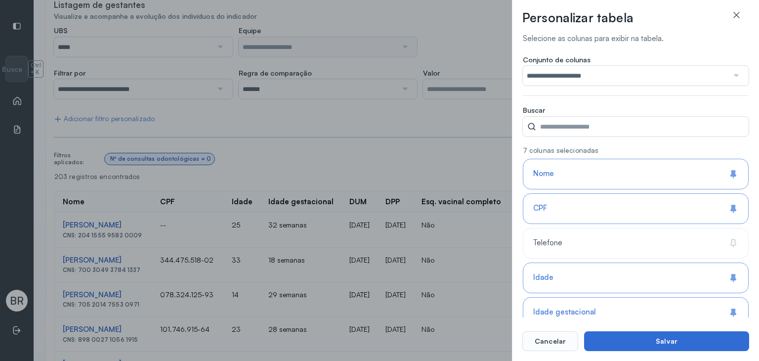
click at [667, 345] on button "Salvar" at bounding box center [666, 341] width 165 height 20
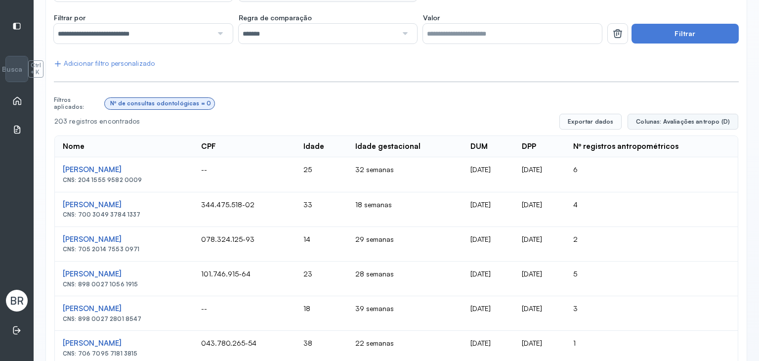
scroll to position [150, 0]
click at [654, 117] on button "Colunas: Avaliações antropo (D)" at bounding box center [683, 122] width 111 height 16
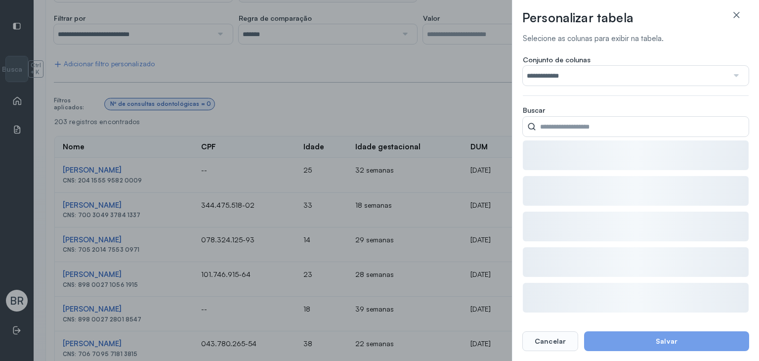
type input "**********"
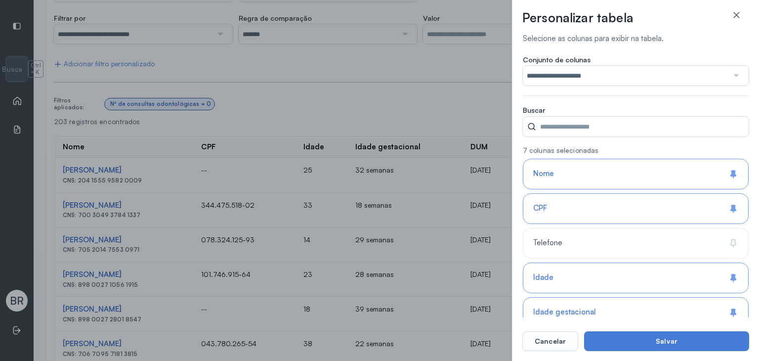
click at [608, 72] on input "**********" at bounding box center [626, 76] width 206 height 20
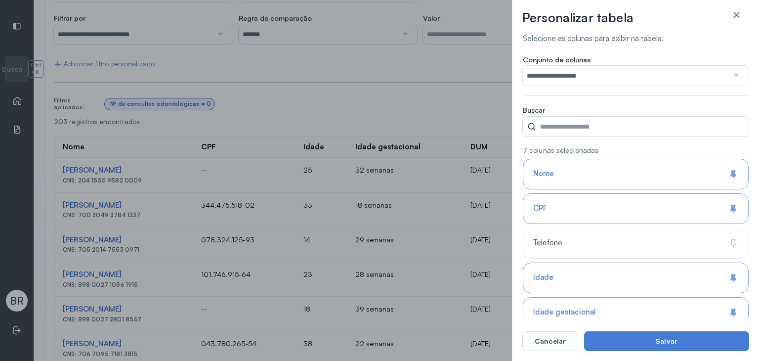
click at [626, 342] on button "Salvar" at bounding box center [666, 341] width 165 height 20
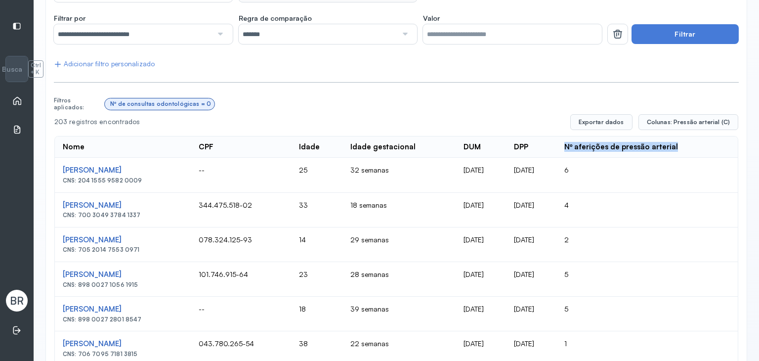
drag, startPoint x: 577, startPoint y: 143, endPoint x: 695, endPoint y: 149, distance: 118.8
click at [695, 149] on th "Nº aferições de pressão arterial" at bounding box center [647, 147] width 181 height 22
click at [611, 143] on div "Nº aferições de pressão arterial" at bounding box center [621, 146] width 114 height 9
click at [579, 199] on td "4" at bounding box center [647, 210] width 181 height 35
click at [676, 122] on span "Colunas: Pressão arterial (C)" at bounding box center [688, 122] width 83 height 8
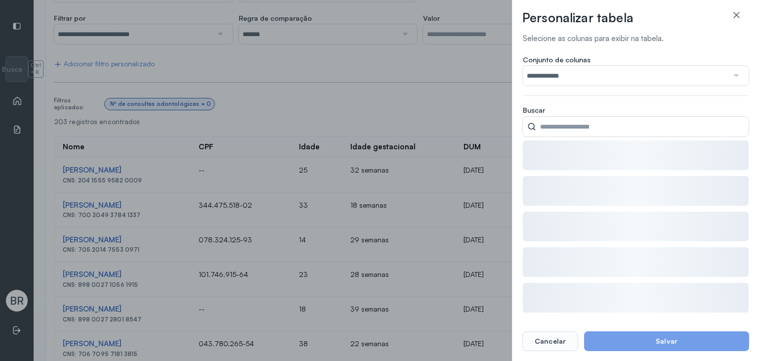
type input "**********"
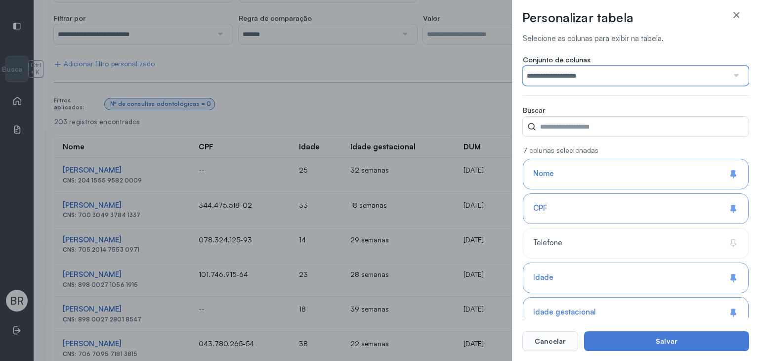
click at [605, 66] on input "**********" at bounding box center [626, 76] width 206 height 20
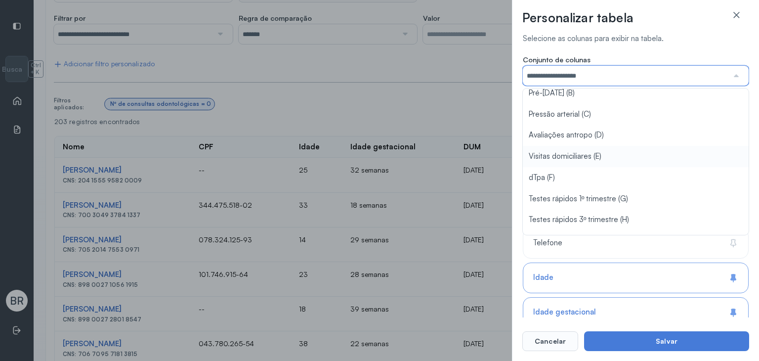
scroll to position [49, 0]
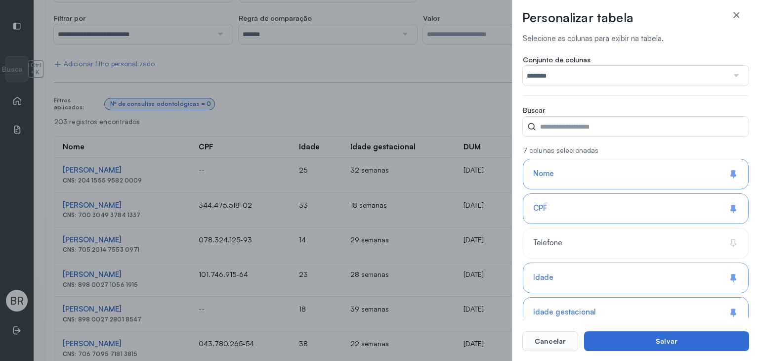
click at [643, 338] on button "Salvar" at bounding box center [666, 341] width 165 height 20
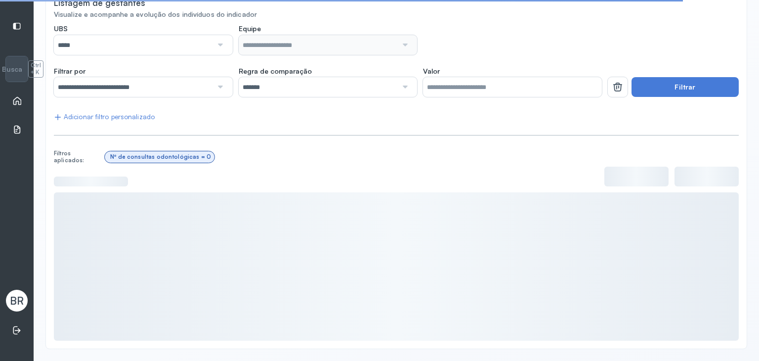
scroll to position [150, 0]
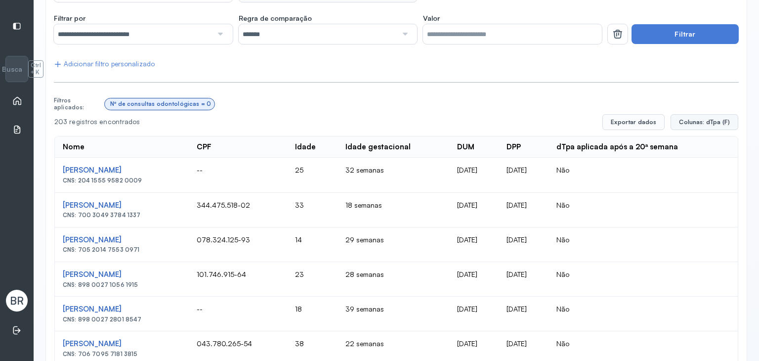
click at [701, 126] on button "Colunas: dTpa (F)" at bounding box center [705, 122] width 68 height 16
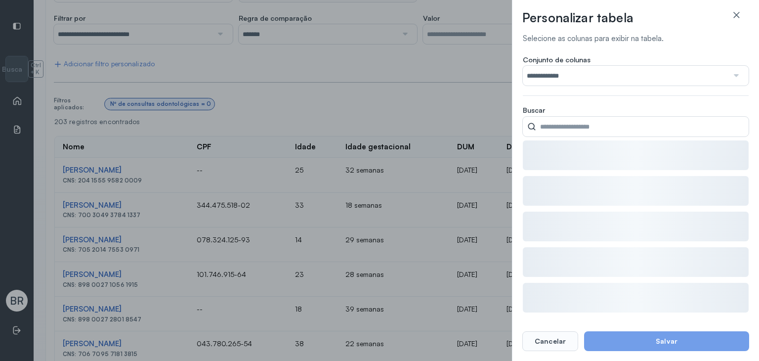
type input "********"
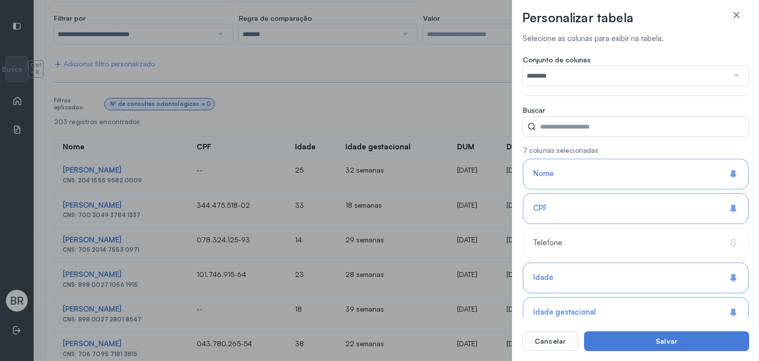
click at [565, 74] on input "********" at bounding box center [626, 76] width 206 height 20
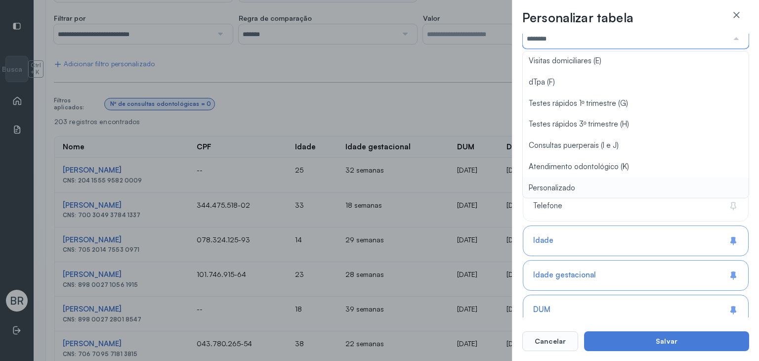
scroll to position [38, 0]
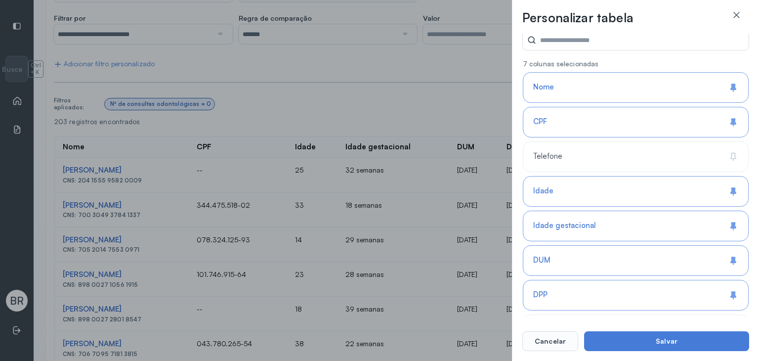
scroll to position [87, 0]
click at [566, 175] on div "Telefone" at bounding box center [636, 190] width 226 height 31
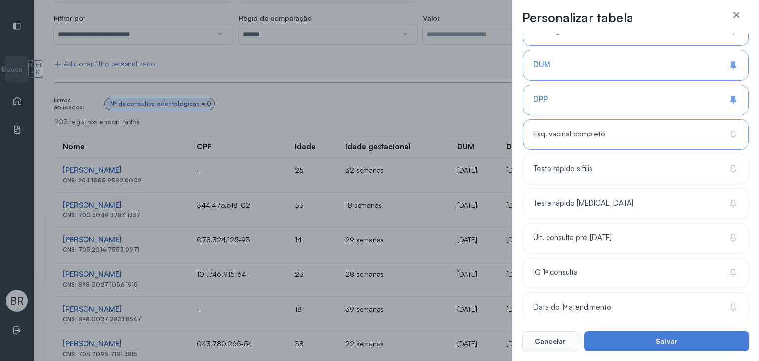
scroll to position [282, 0]
click at [557, 134] on span "Esq. vacinal completo" at bounding box center [569, 133] width 72 height 9
click at [557, 134] on span "Esq. vacinal completo" at bounding box center [571, 133] width 76 height 9
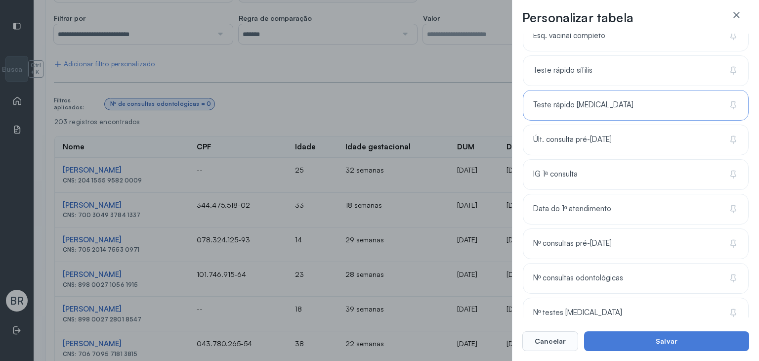
scroll to position [381, 0]
click at [597, 193] on div "IG 1ª consulta" at bounding box center [636, 208] width 226 height 31
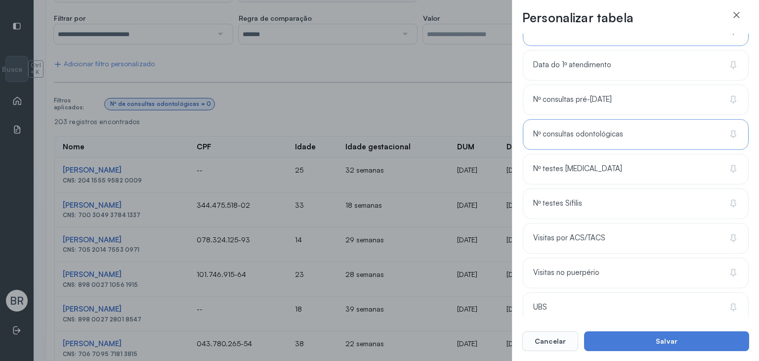
scroll to position [524, 0]
click at [585, 131] on span "Nº consultas odontológicas" at bounding box center [578, 133] width 90 height 9
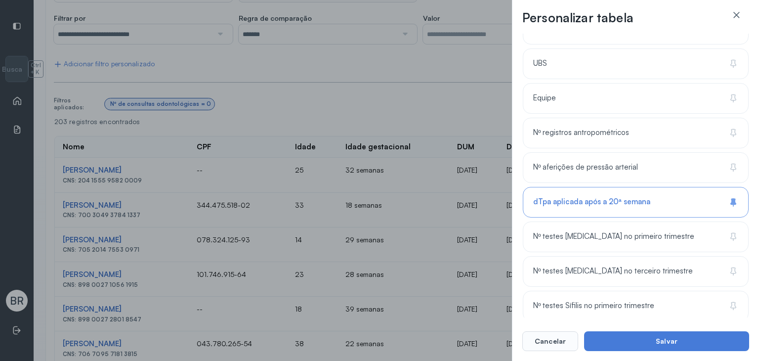
click at [562, 200] on span "dTpa aplicada após a 20ª semana" at bounding box center [591, 201] width 117 height 9
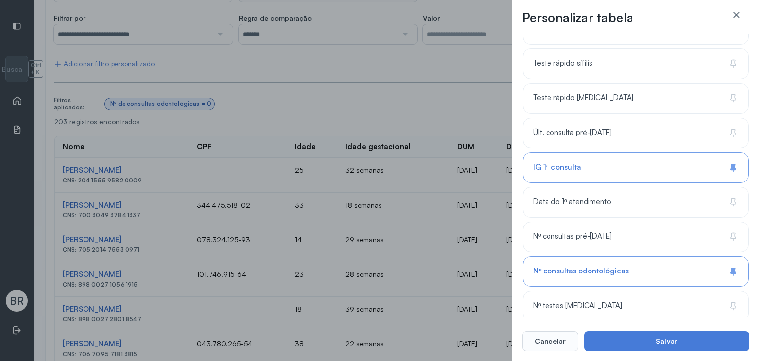
scroll to position [387, 0]
click at [649, 343] on button "Salvar" at bounding box center [666, 341] width 165 height 20
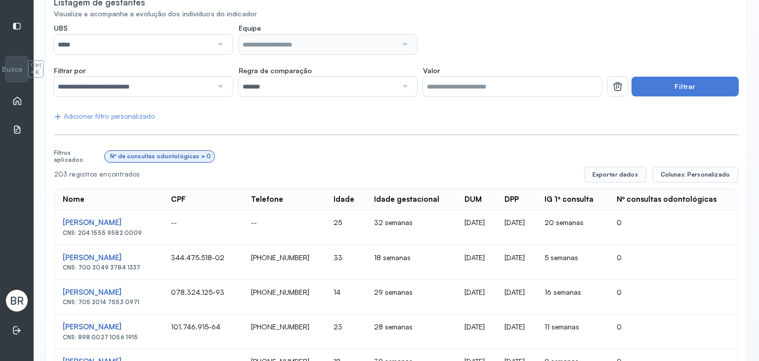
scroll to position [98, 0]
drag, startPoint x: 627, startPoint y: 193, endPoint x: 637, endPoint y: 195, distance: 10.1
click at [637, 195] on div "Nº consultas odontológicas" at bounding box center [667, 198] width 100 height 9
click at [623, 208] on th "Nº consultas odontológicas" at bounding box center [673, 199] width 129 height 22
click at [643, 272] on td "0" at bounding box center [673, 262] width 129 height 35
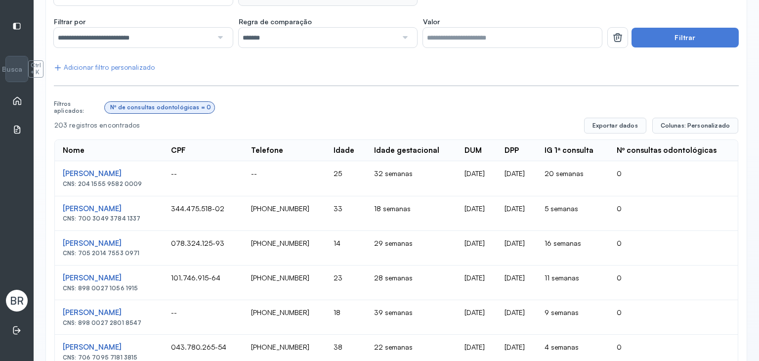
scroll to position [146, 0]
drag, startPoint x: 619, startPoint y: 147, endPoint x: 660, endPoint y: 167, distance: 45.8
click at [703, 142] on th "Nº consultas odontológicas" at bounding box center [673, 151] width 129 height 22
click at [645, 174] on td "0" at bounding box center [673, 178] width 129 height 35
drag, startPoint x: 631, startPoint y: 170, endPoint x: 620, endPoint y: 165, distance: 11.5
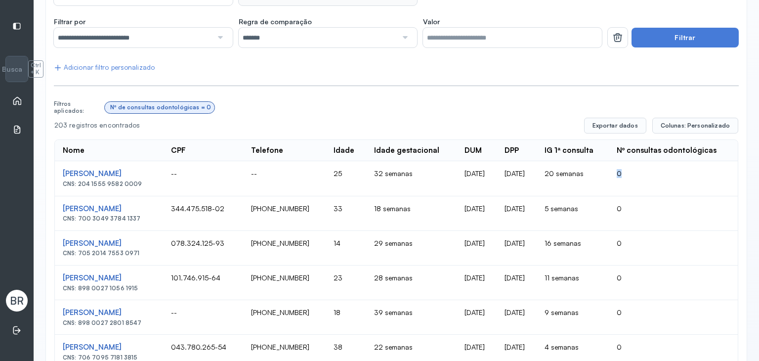
click at [620, 165] on td "0" at bounding box center [673, 178] width 129 height 35
click at [631, 154] on th "Nº consultas odontológicas" at bounding box center [673, 151] width 129 height 22
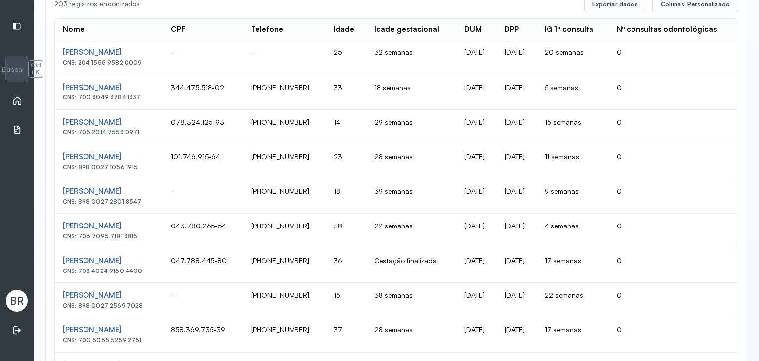
scroll to position [268, 0]
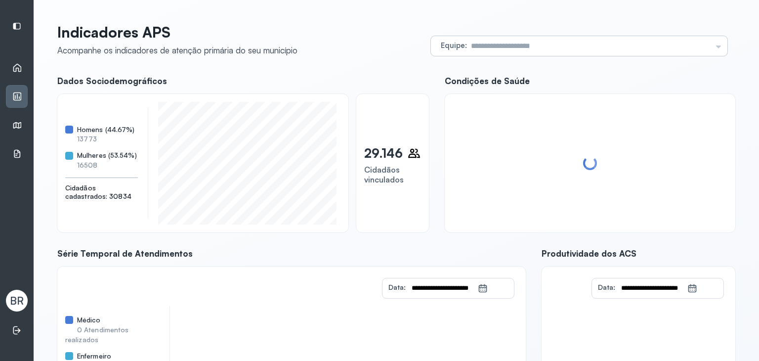
click at [526, 43] on input "text" at bounding box center [589, 46] width 245 height 20
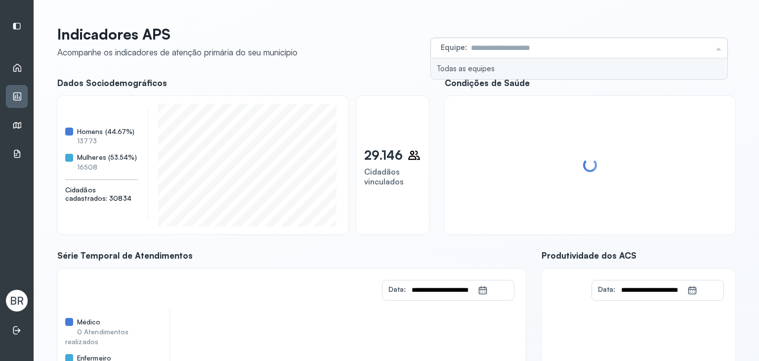
click at [528, 51] on input "text" at bounding box center [589, 48] width 245 height 20
click at [528, 52] on input "text" at bounding box center [589, 49] width 245 height 20
click at [528, 51] on input "text" at bounding box center [589, 49] width 245 height 20
click at [500, 51] on input "text" at bounding box center [589, 49] width 245 height 20
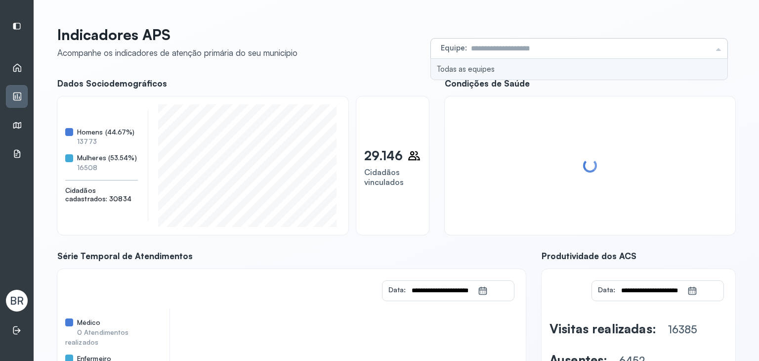
click at [501, 51] on input "text" at bounding box center [589, 49] width 245 height 20
click at [378, 54] on header "Indicadores APS Acompanhe os indicadores de atenção primária do seu município E…" at bounding box center [396, 42] width 678 height 33
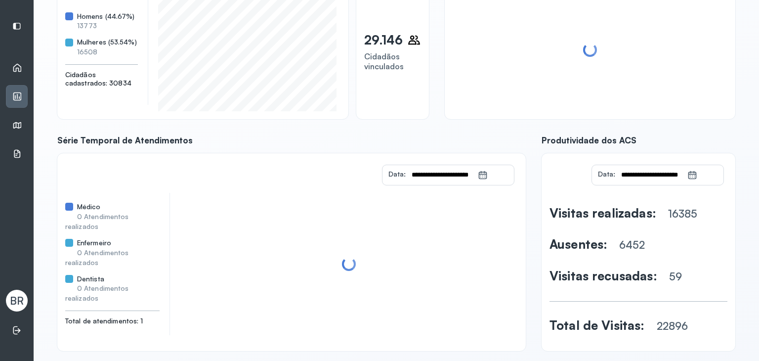
scroll to position [133, 0]
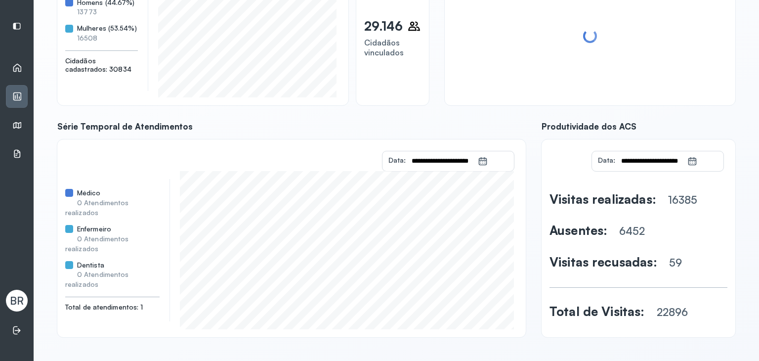
drag, startPoint x: 77, startPoint y: 132, endPoint x: 212, endPoint y: 121, distance: 135.4
click at [212, 121] on span "Série Temporal de Atendimentos" at bounding box center [291, 126] width 469 height 10
click at [198, 125] on span "Série Temporal de Atendimentos" at bounding box center [291, 126] width 469 height 10
drag, startPoint x: 189, startPoint y: 141, endPoint x: 175, endPoint y: 127, distance: 19.9
click at [177, 128] on div "**********" at bounding box center [291, 229] width 469 height 216
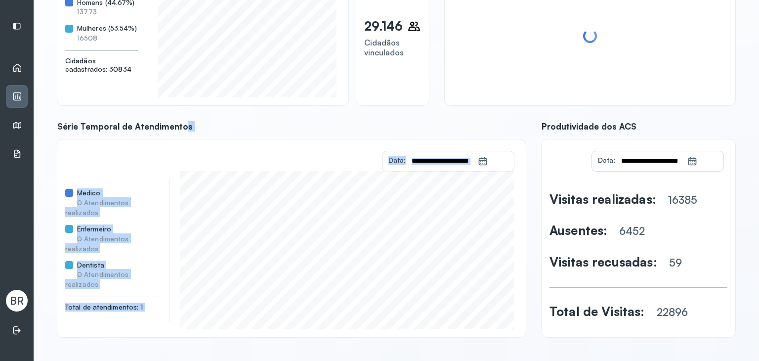
click at [167, 145] on div "**********" at bounding box center [291, 238] width 469 height 198
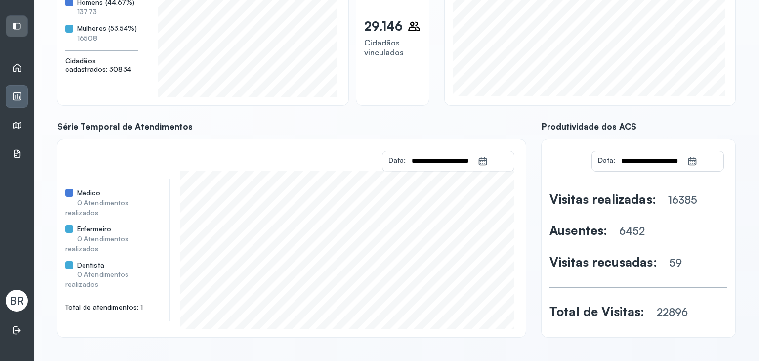
click at [14, 21] on div at bounding box center [16, 26] width 21 height 21
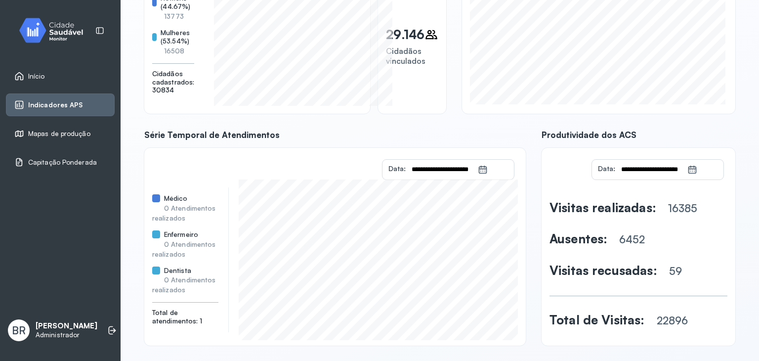
click at [52, 136] on span "Mapas de produção" at bounding box center [59, 133] width 62 height 8
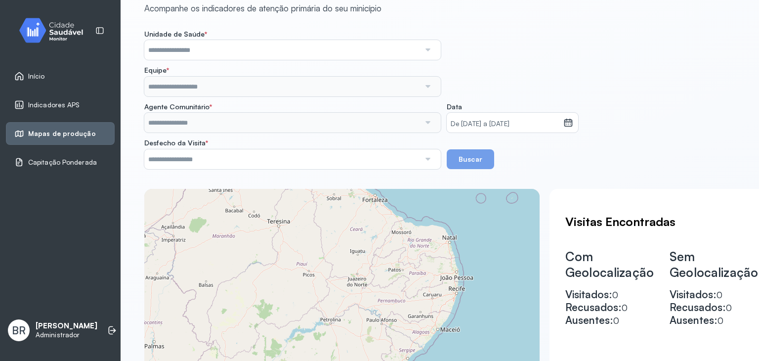
scroll to position [49, 0]
click at [61, 161] on span "Capitação Ponderada" at bounding box center [62, 162] width 69 height 8
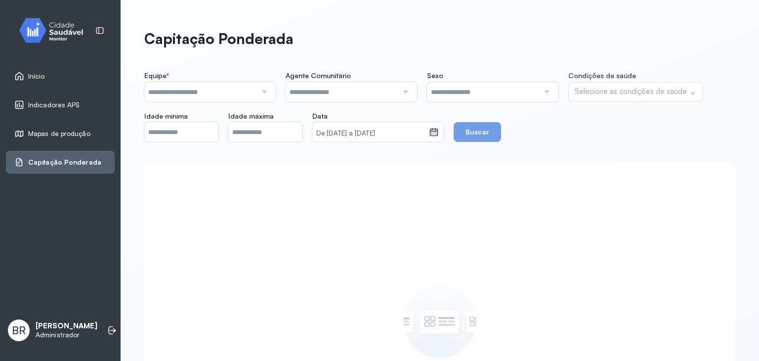
click at [57, 75] on link "Início" at bounding box center [60, 76] width 92 height 10
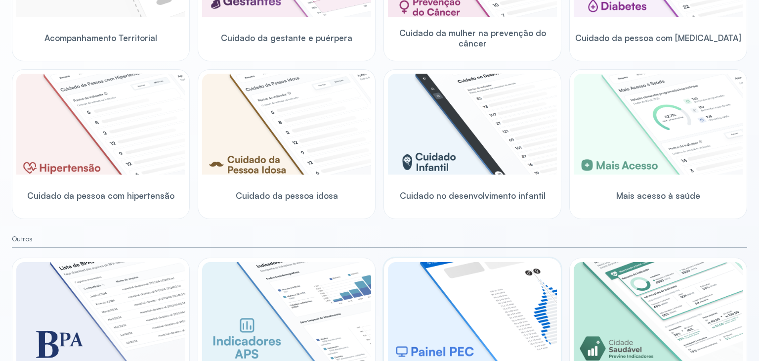
scroll to position [297, 0]
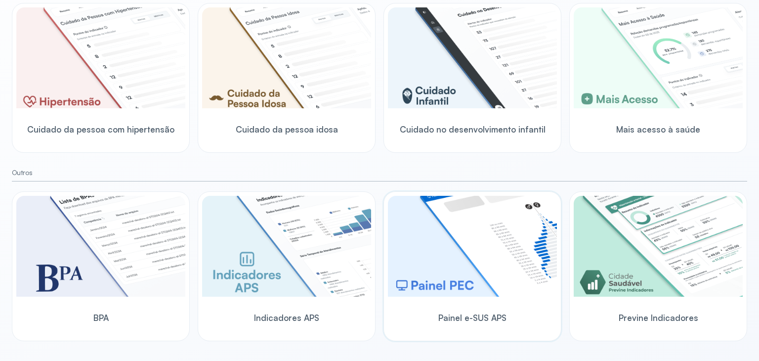
click at [467, 270] on img at bounding box center [472, 246] width 169 height 101
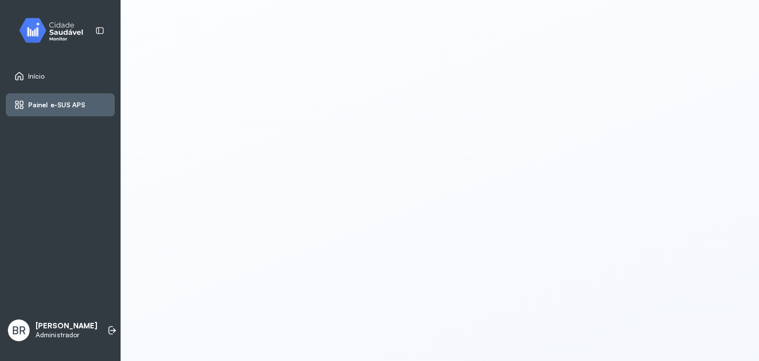
scroll to position [1, 0]
click at [60, 84] on div "Início" at bounding box center [60, 76] width 109 height 23
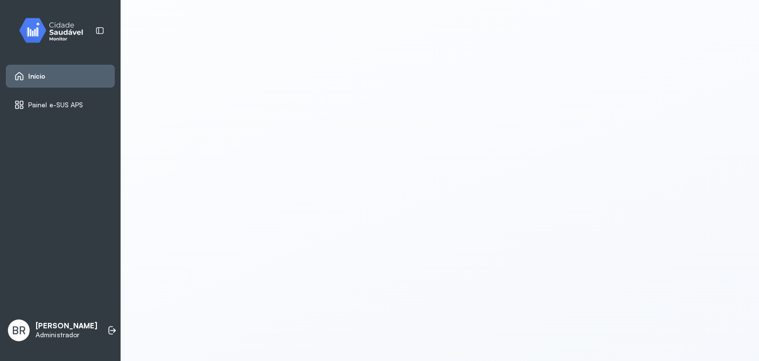
click at [23, 75] on icon at bounding box center [19, 76] width 10 height 10
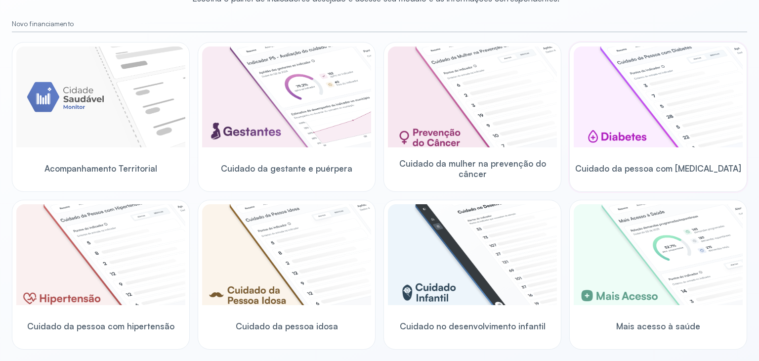
scroll to position [99, 0]
click at [470, 304] on img at bounding box center [472, 255] width 169 height 101
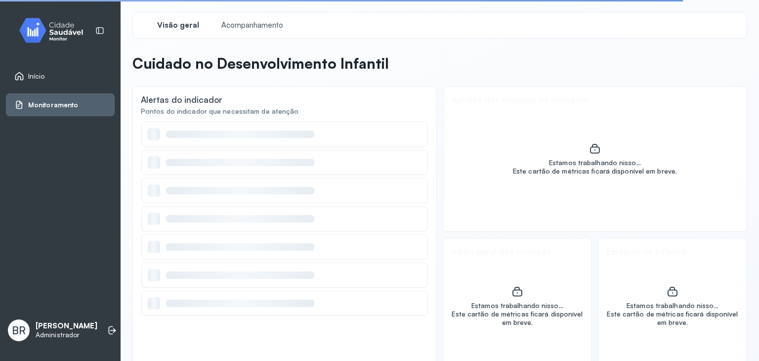
click at [85, 77] on link "Início" at bounding box center [60, 76] width 92 height 10
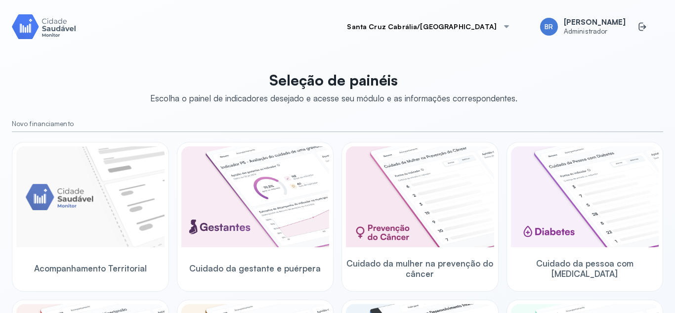
click at [506, 25] on div at bounding box center [507, 27] width 8 height 8
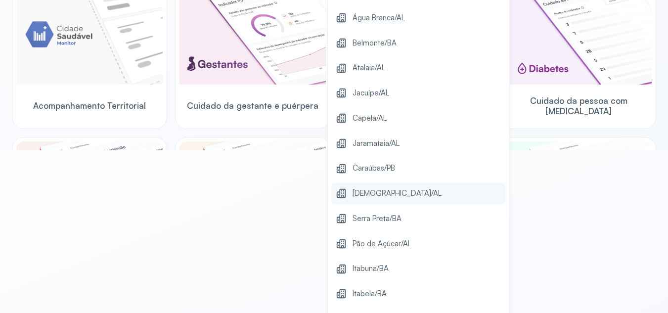
scroll to position [183, 0]
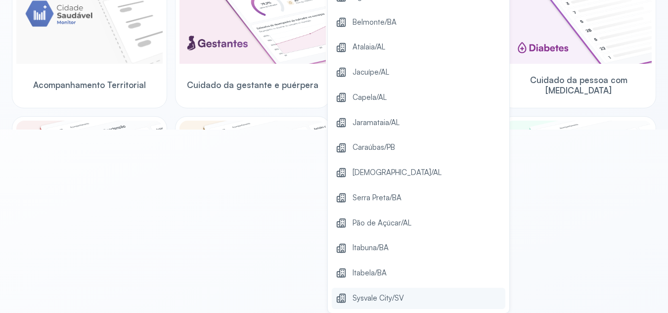
click at [404, 295] on span "Sysvale City/SV" at bounding box center [377, 298] width 51 height 13
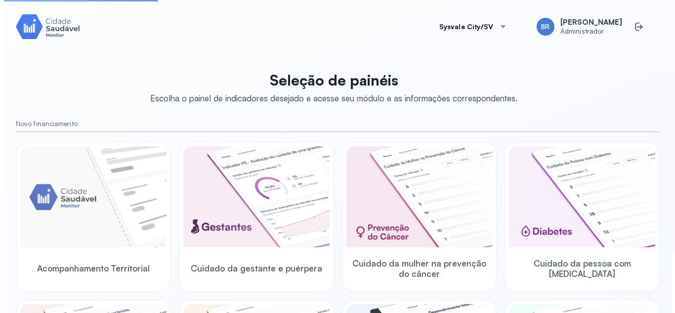
scroll to position [0, 0]
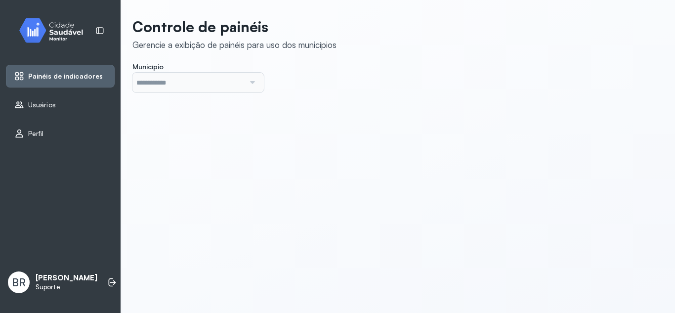
type input "*******"
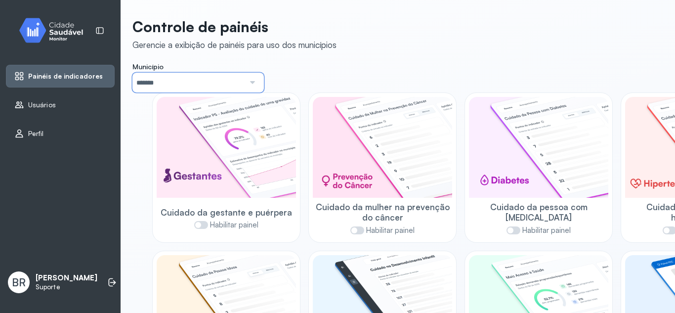
click at [214, 74] on input "*******" at bounding box center [188, 83] width 112 height 20
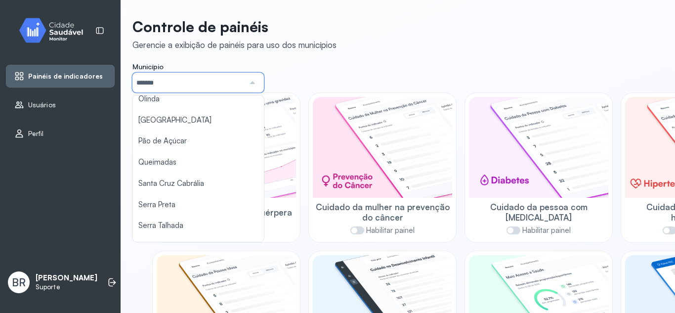
scroll to position [488, 0]
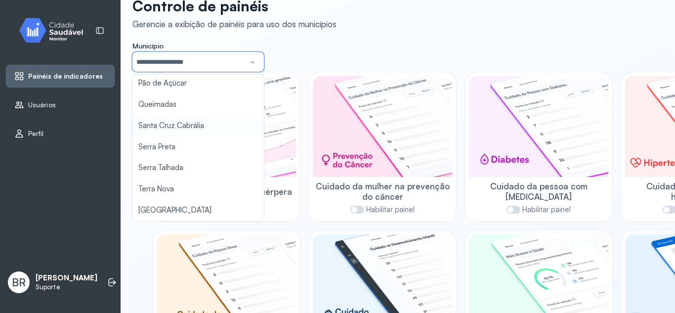
click at [175, 129] on div "**********" at bounding box center [398, 264] width 555 height 570
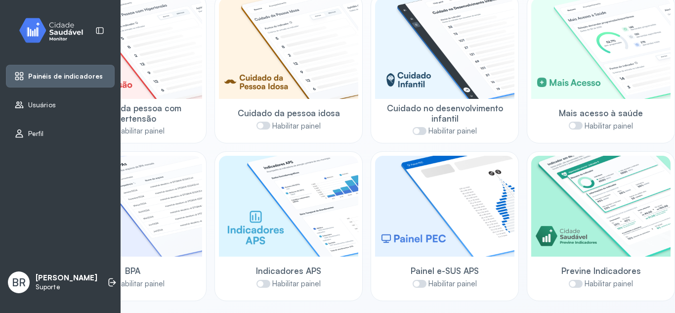
scroll to position [264, 101]
click at [569, 280] on span at bounding box center [576, 284] width 14 height 8
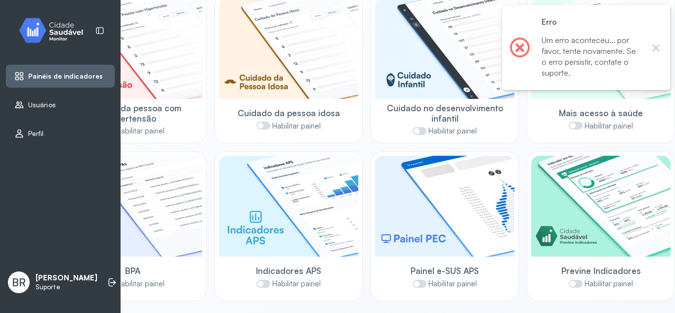
click at [44, 103] on span "Usuários" at bounding box center [42, 105] width 28 height 8
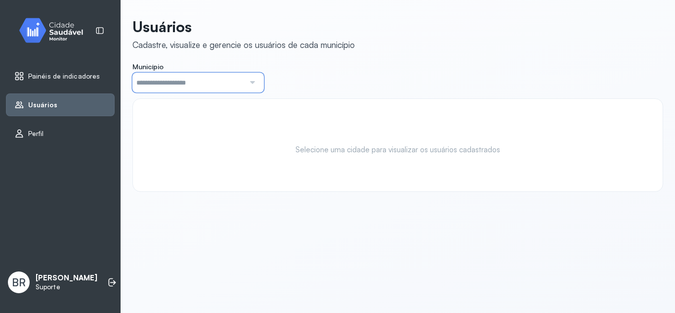
click at [205, 87] on input "text" at bounding box center [188, 83] width 112 height 20
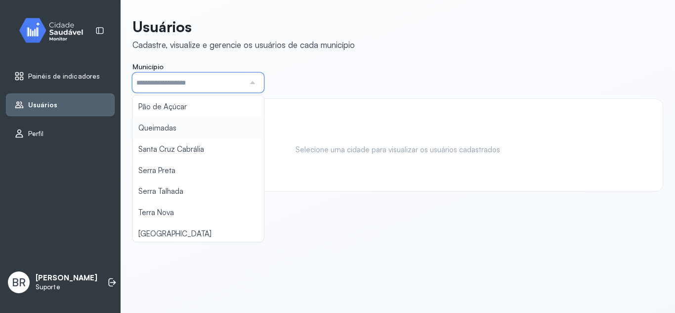
scroll to position [488, 0]
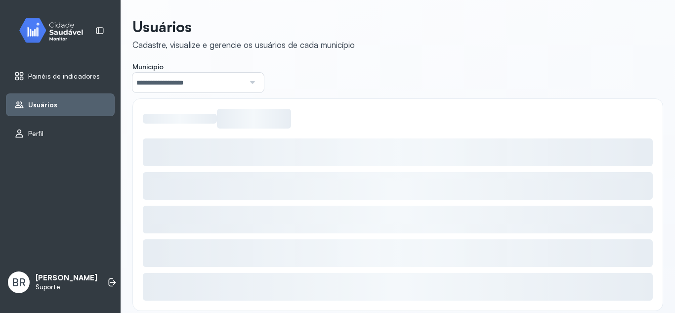
click at [193, 151] on div "**********" at bounding box center [397, 164] width 531 height 293
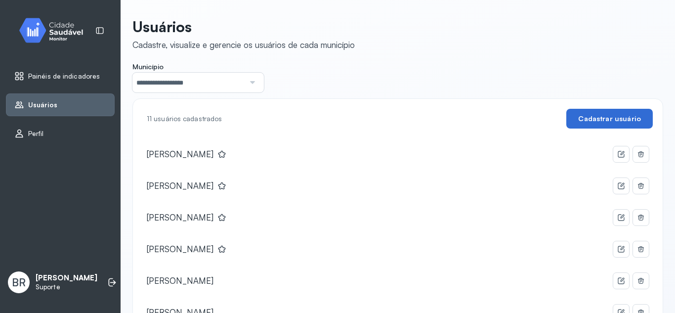
click at [596, 123] on button "Cadastrar usuário" at bounding box center [609, 119] width 86 height 20
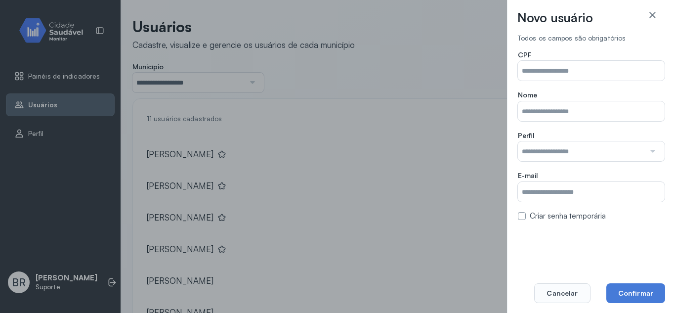
click at [552, 105] on input "Município" at bounding box center [591, 111] width 147 height 20
paste input "**********"
type input "**********"
click at [557, 75] on input "Município" at bounding box center [591, 71] width 147 height 20
paste input "**********"
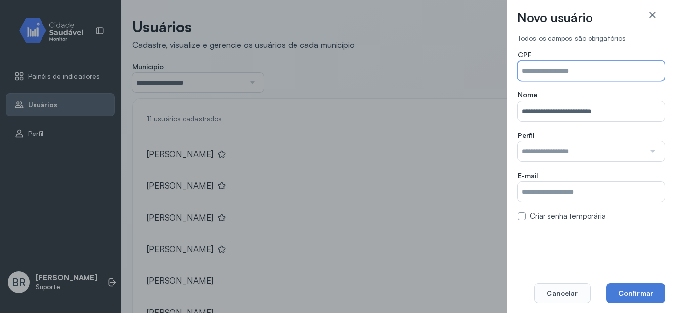
type input "**********"
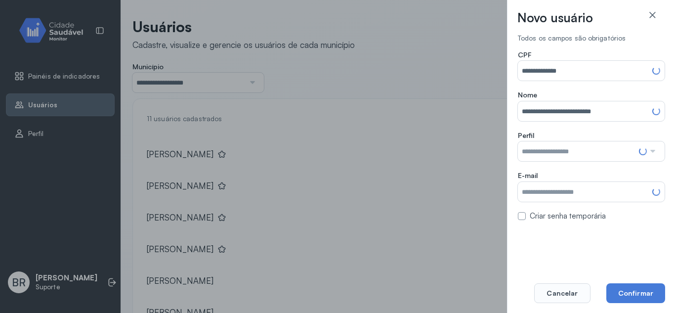
type input "**********"
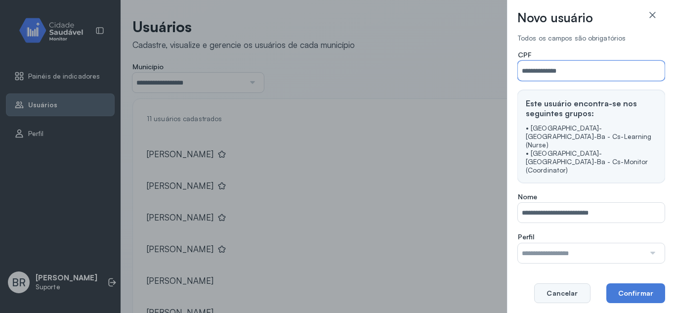
type input "**********"
click at [581, 294] on button "Cancelar" at bounding box center [562, 293] width 56 height 20
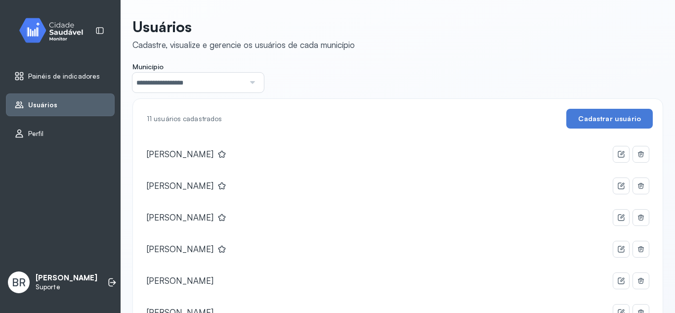
click at [342, 70] on div "**********" at bounding box center [397, 257] width 531 height 479
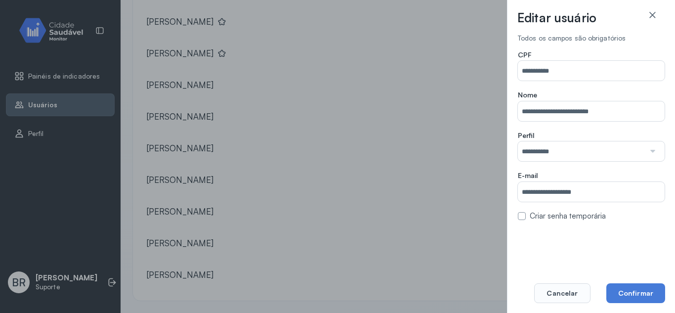
click at [521, 214] on label at bounding box center [522, 216] width 8 height 8
click at [642, 290] on button "Confirmar" at bounding box center [635, 293] width 59 height 20
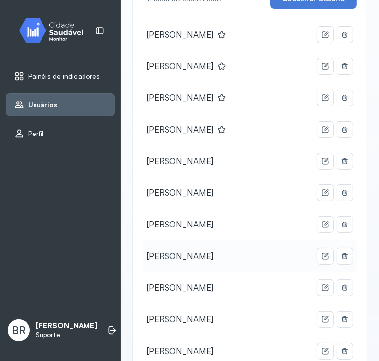
scroll to position [158, 0]
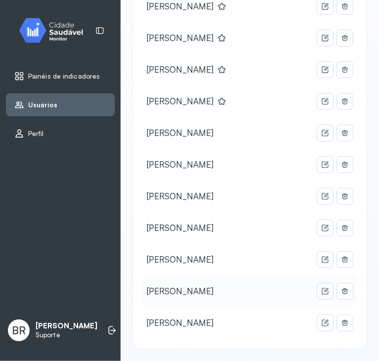
click at [317, 295] on button at bounding box center [325, 291] width 16 height 16
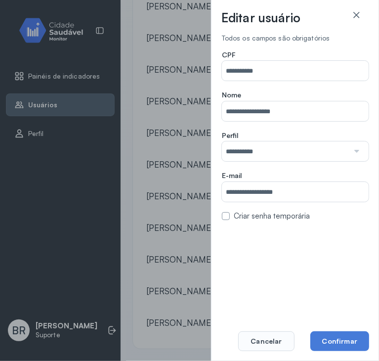
type input "**********"
drag, startPoint x: 289, startPoint y: 73, endPoint x: 186, endPoint y: 64, distance: 102.7
click at [186, 64] on div "**********" at bounding box center [189, 180] width 379 height 361
click at [360, 12] on icon at bounding box center [356, 15] width 10 height 10
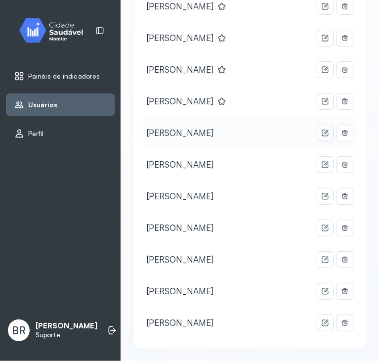
click at [324, 7] on icon at bounding box center [326, 5] width 4 height 4
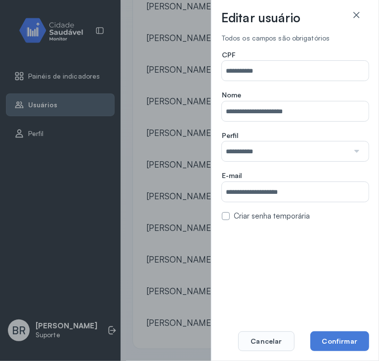
type input "**********"
drag, startPoint x: 252, startPoint y: 70, endPoint x: 206, endPoint y: 65, distance: 46.2
click at [206, 65] on div "**********" at bounding box center [189, 180] width 379 height 361
click at [281, 199] on input "**********" at bounding box center [295, 192] width 147 height 20
click at [353, 10] on icon at bounding box center [356, 15] width 10 height 10
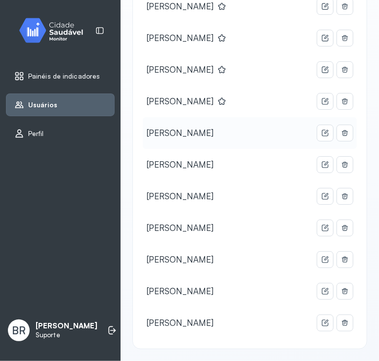
click at [261, 149] on div "Adalgiza Santos Barbosa" at bounding box center [250, 165] width 214 height 32
click at [321, 165] on icon at bounding box center [325, 165] width 8 height 8
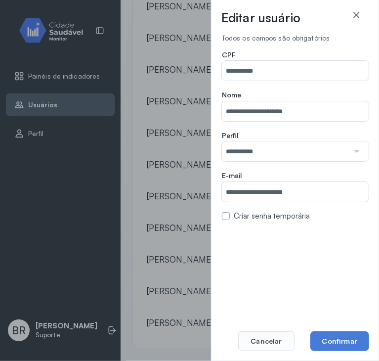
type input "**********"
drag, startPoint x: 293, startPoint y: 73, endPoint x: 211, endPoint y: 60, distance: 83.0
click at [202, 61] on div "**********" at bounding box center [189, 180] width 379 height 361
drag, startPoint x: 229, startPoint y: 101, endPoint x: 178, endPoint y: 99, distance: 51.5
click at [178, 99] on div "**********" at bounding box center [189, 180] width 379 height 361
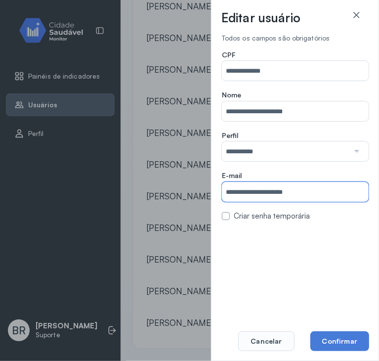
click at [250, 187] on input "**********" at bounding box center [295, 192] width 147 height 20
drag, startPoint x: 279, startPoint y: 338, endPoint x: 255, endPoint y: 299, distance: 45.3
click at [278, 312] on button "Cancelar" at bounding box center [266, 341] width 56 height 20
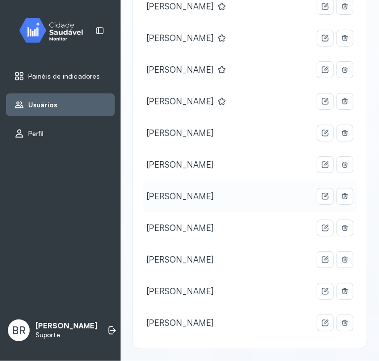
click at [215, 212] on div "Bruno Rusciolelli Lucas Eliaquim Naira Gomes Santos Kaloczi Rafael Gonçalves Di…" at bounding box center [250, 165] width 214 height 348
click at [217, 212] on div "Daniela Alves Matias" at bounding box center [250, 228] width 214 height 32
drag, startPoint x: 194, startPoint y: 193, endPoint x: 205, endPoint y: 194, distance: 10.9
click at [193, 193] on div "Daniela Alves Matias" at bounding box center [180, 196] width 67 height 10
click at [318, 201] on button at bounding box center [325, 196] width 16 height 16
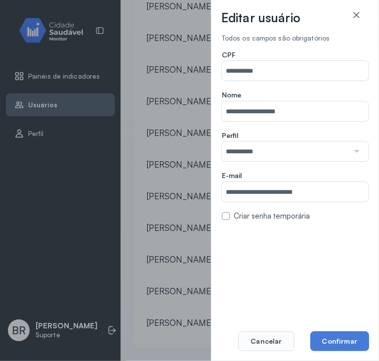
type input "**********"
drag, startPoint x: 293, startPoint y: 72, endPoint x: 190, endPoint y: 60, distance: 103.0
click at [190, 60] on div "**********" at bounding box center [189, 180] width 379 height 361
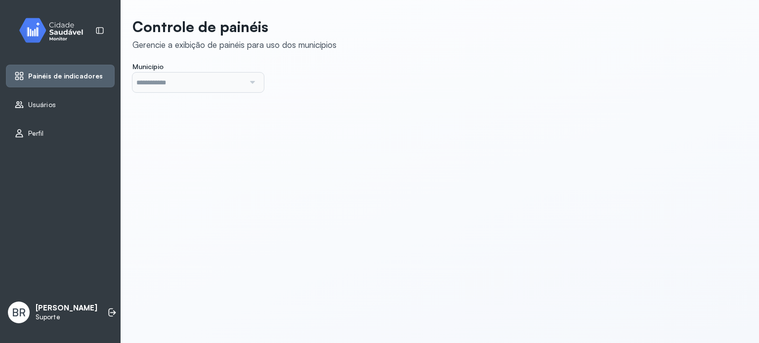
type input "*******"
